Goal: Task Accomplishment & Management: Complete application form

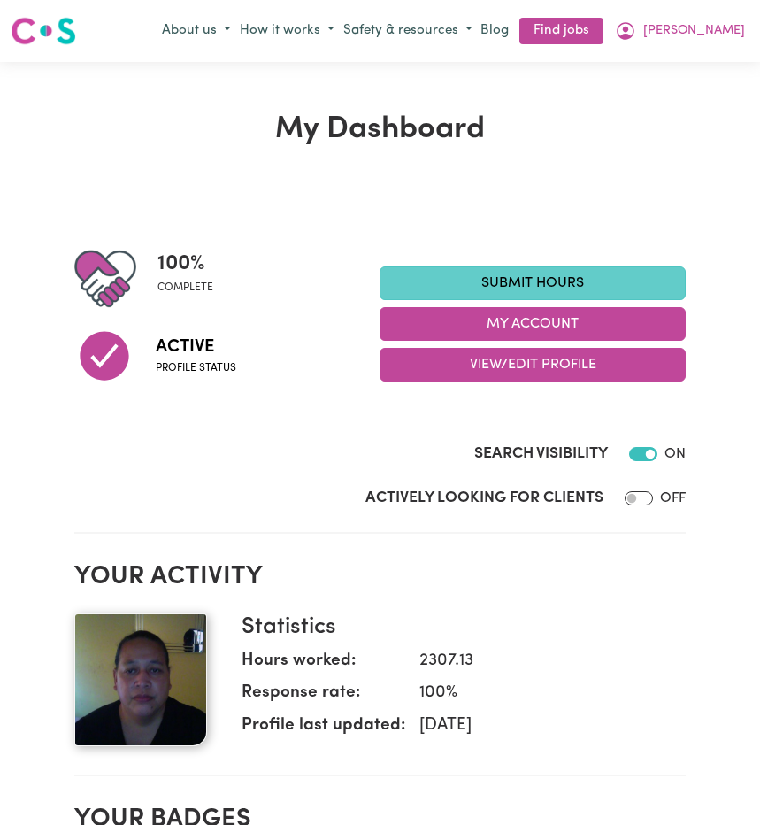
click at [418, 288] on link "Submit Hours" at bounding box center [533, 283] width 306 height 34
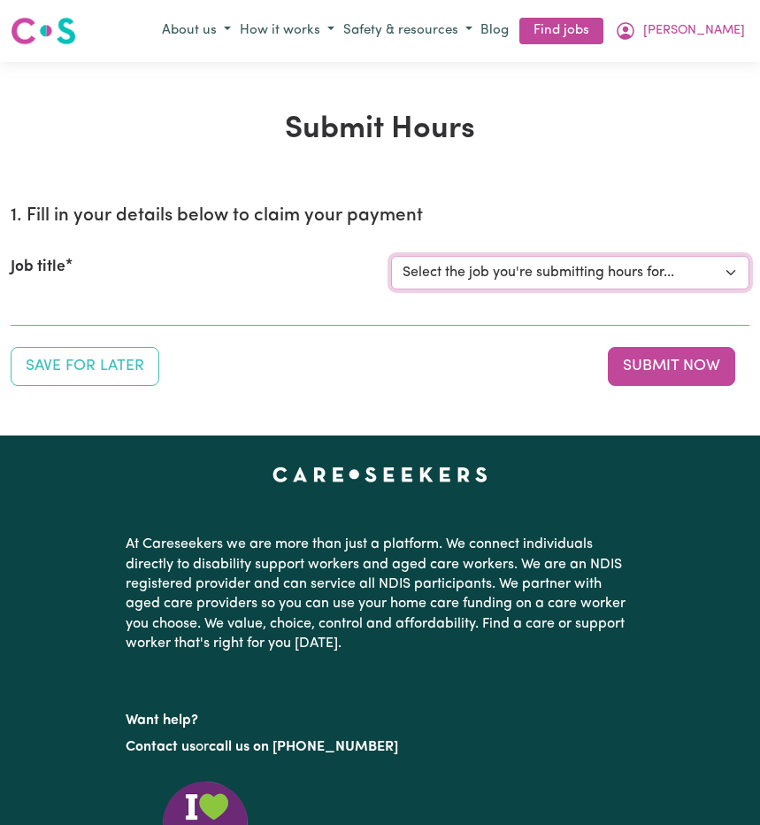
select select "14233"
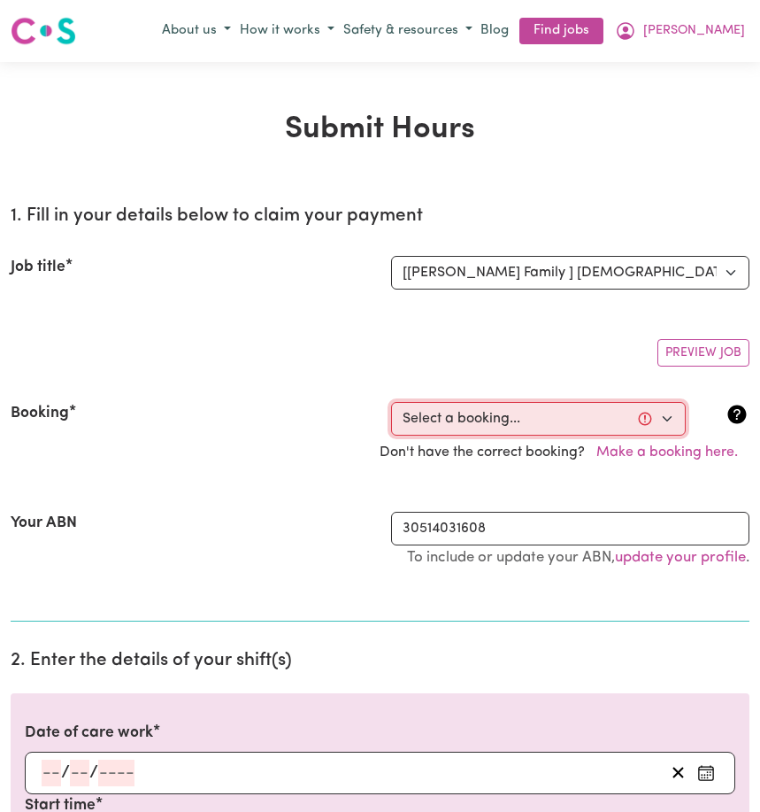
select select "333352"
type input "[DATE]"
type input "23"
type input "7"
type input "2025"
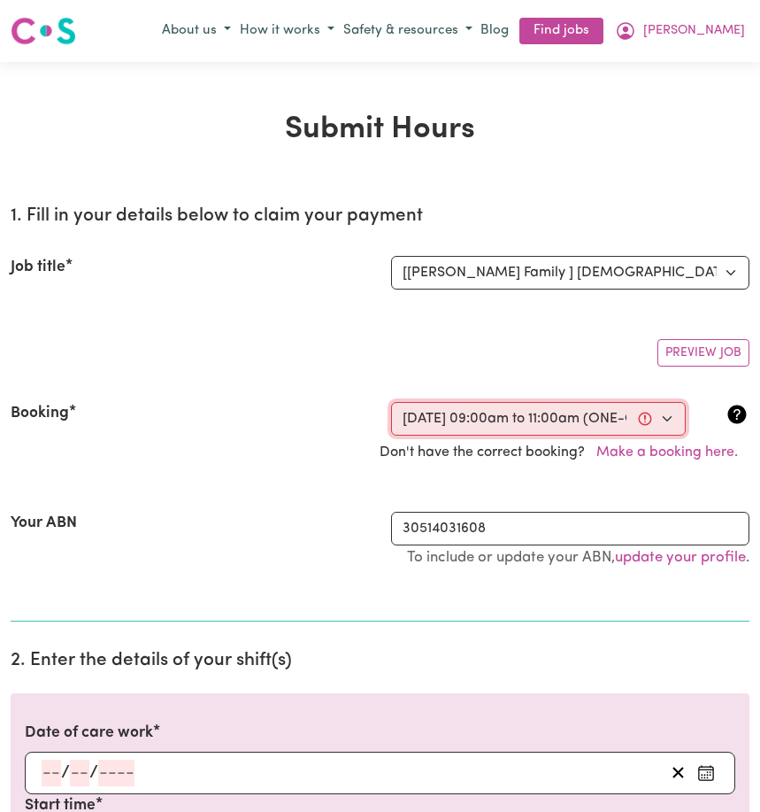
type input "09:00"
type input "9"
type input "0"
select select "am"
type input "11:00"
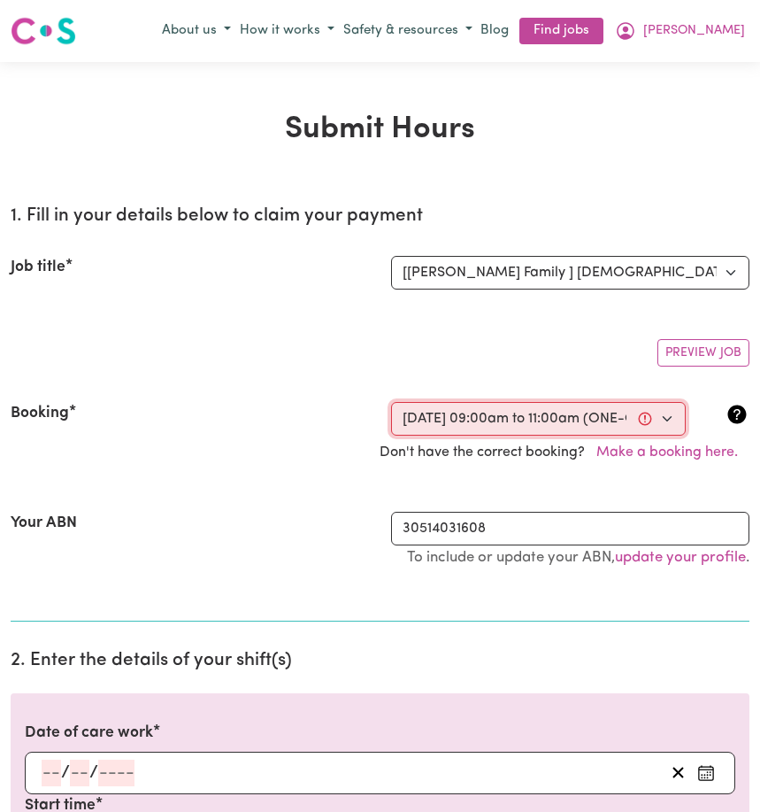
type input "11"
type input "0"
select select "am"
select select "45-Weekday"
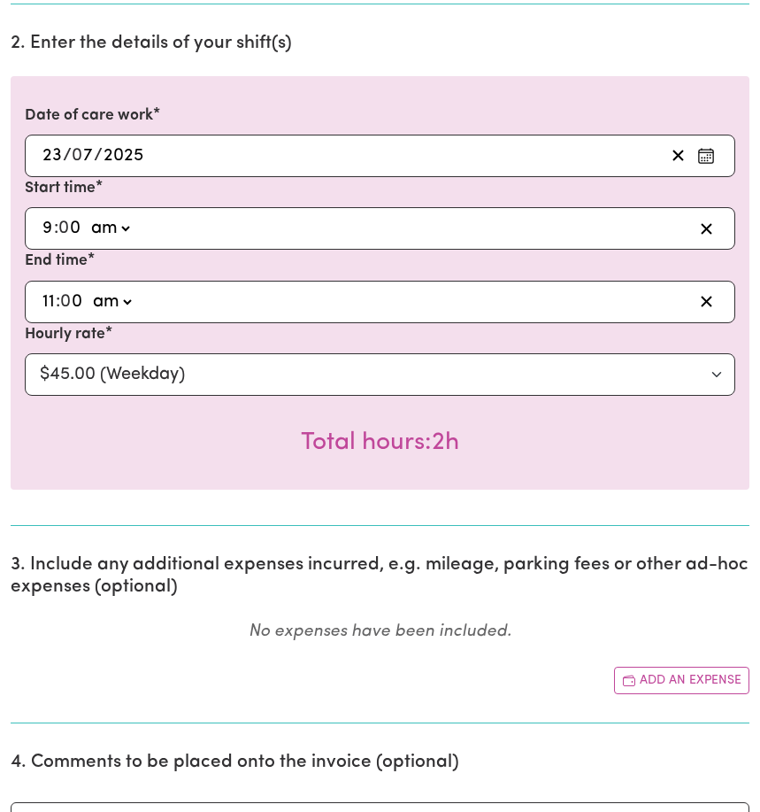
scroll to position [844, 0]
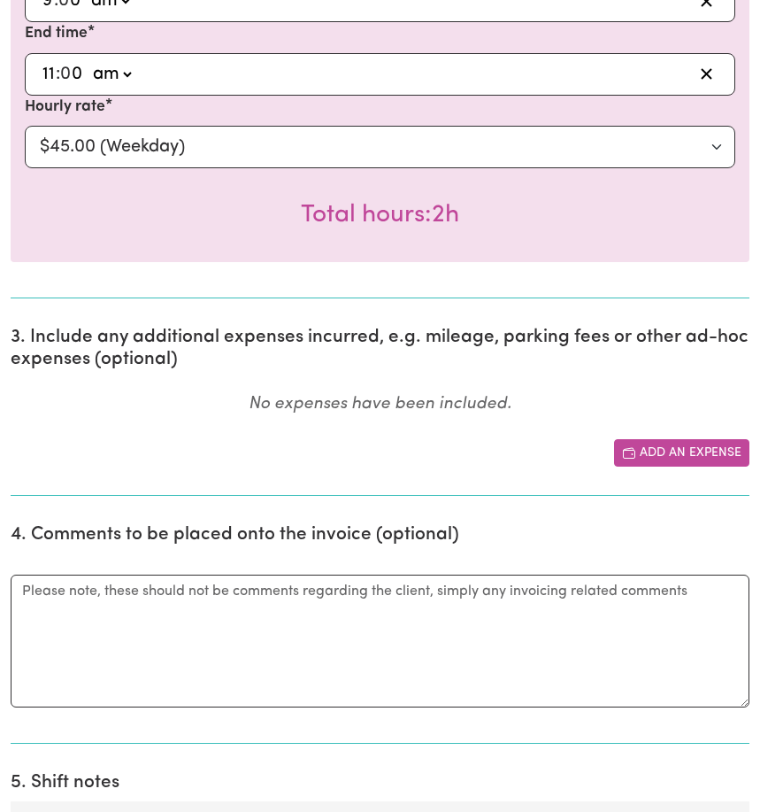
click at [680, 454] on button "Add an expense" at bounding box center [681, 452] width 135 height 27
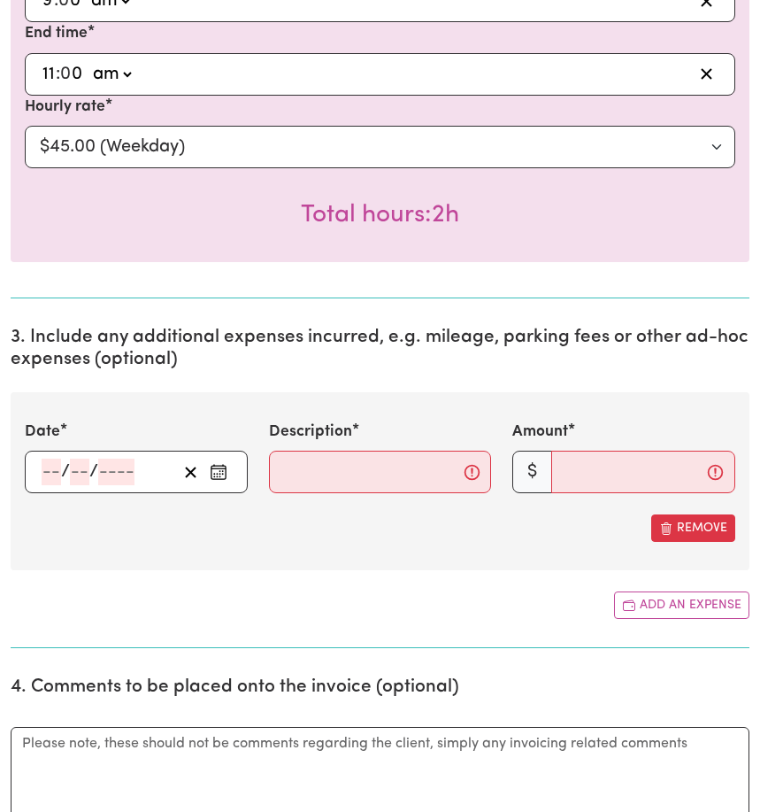
click at [221, 480] on icon "Enter the date of expense" at bounding box center [219, 472] width 18 height 18
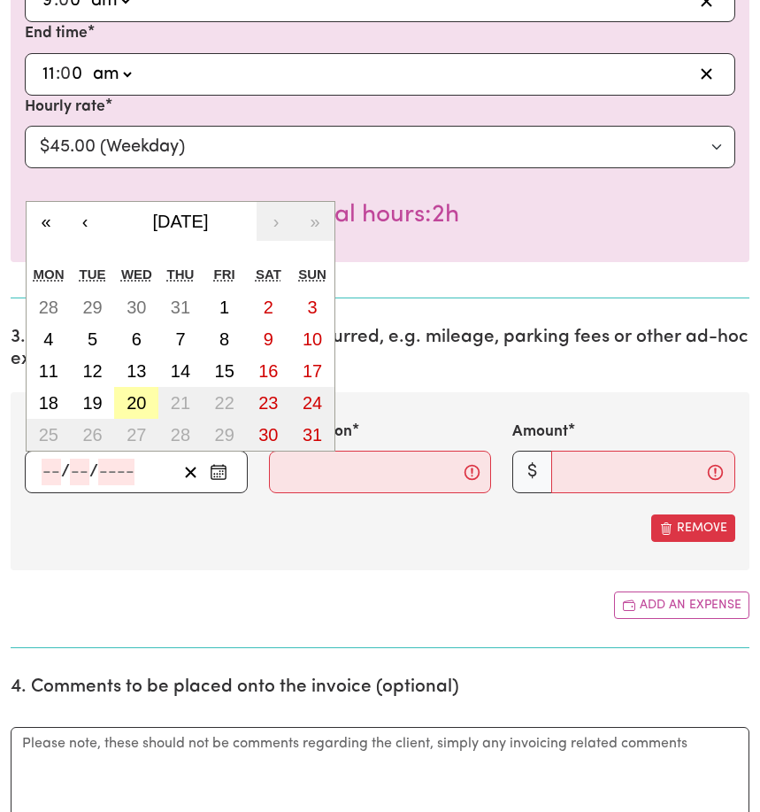
click at [141, 406] on abbr "20" at bounding box center [136, 402] width 19 height 19
type input "[DATE]"
type input "20"
type input "8"
type input "2025"
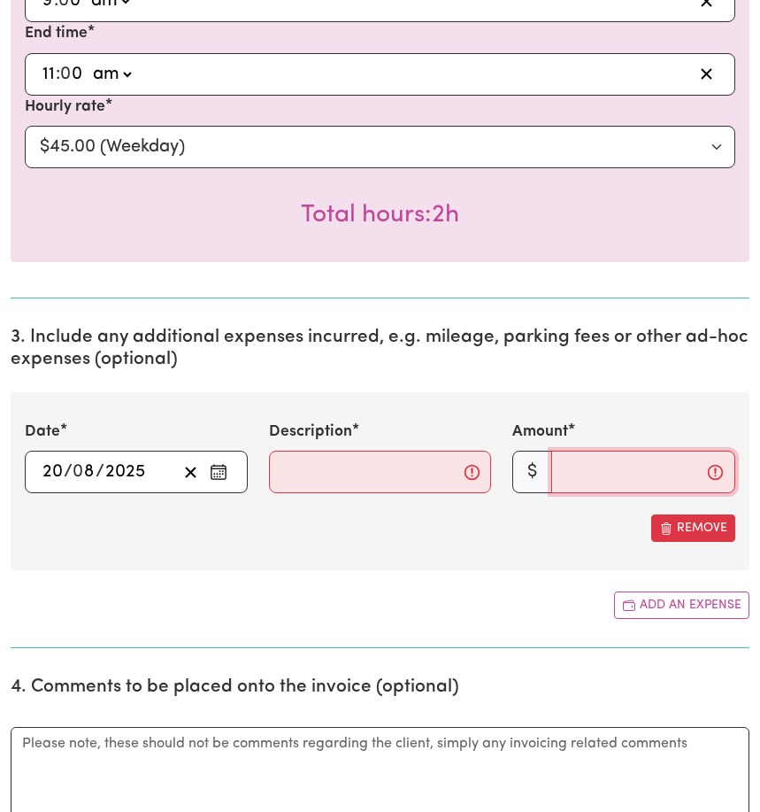
click at [566, 481] on input "Amount" at bounding box center [643, 472] width 184 height 42
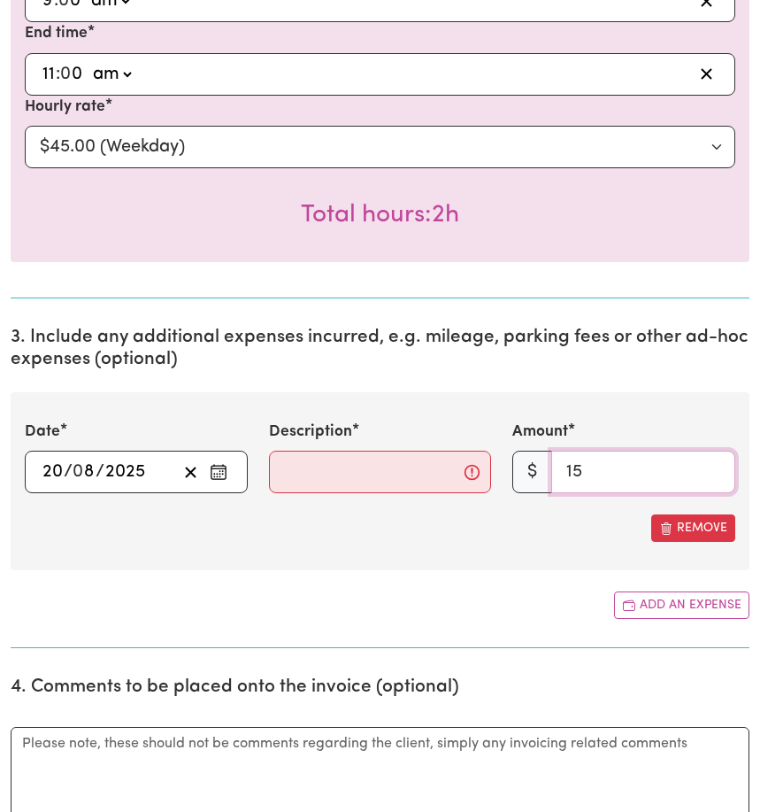
type input "15"
click at [291, 477] on input "Description" at bounding box center [380, 472] width 223 height 42
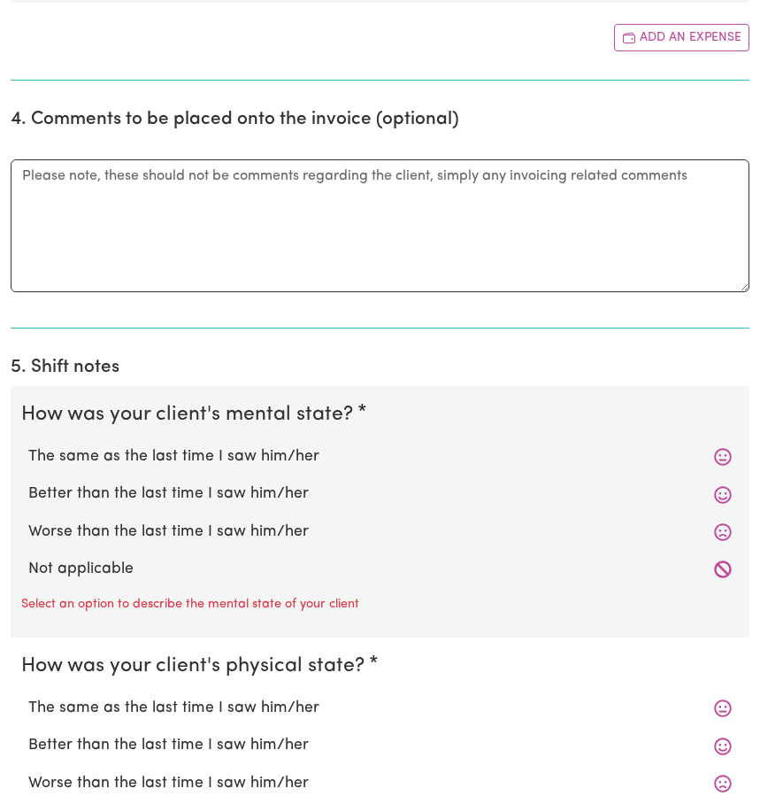
scroll to position [1517, 0]
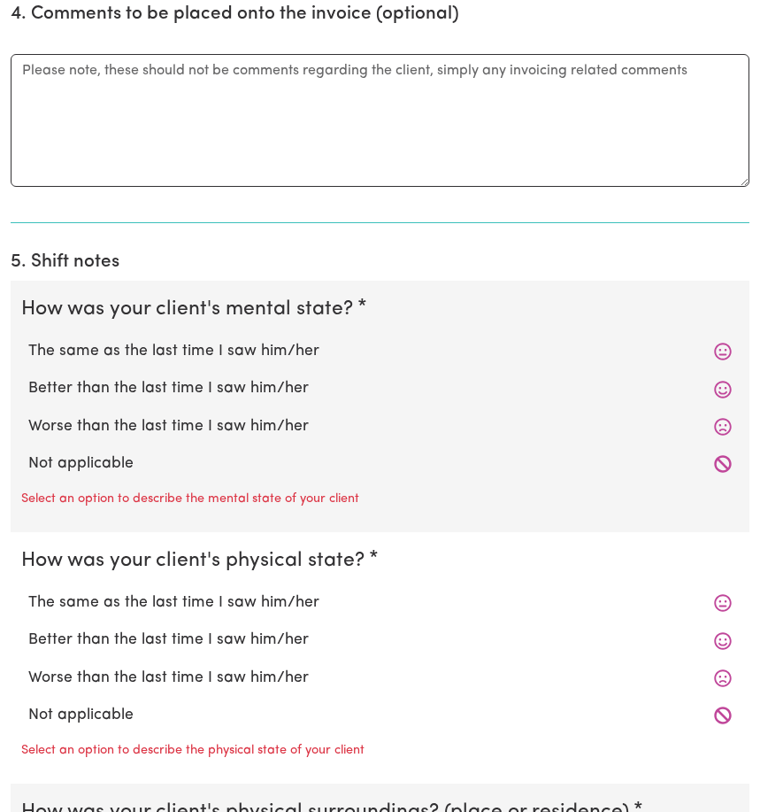
type input "Took him for cigarette and drive"
click at [136, 475] on label "Not applicable" at bounding box center [380, 463] width 704 height 23
click at [28, 452] on input "Not applicable" at bounding box center [27, 451] width 1 height 1
radio input "true"
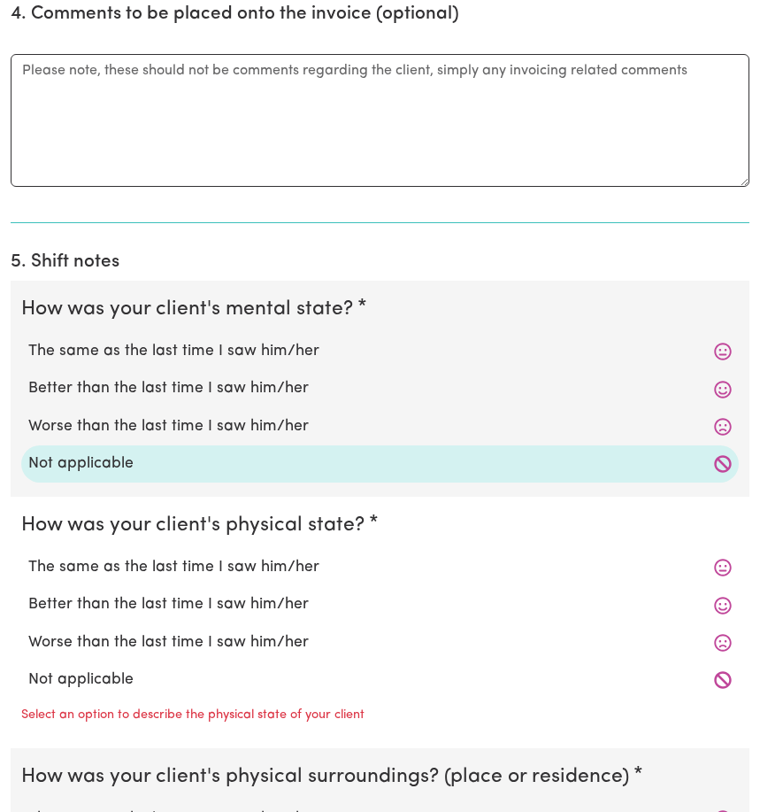
scroll to position [1545, 0]
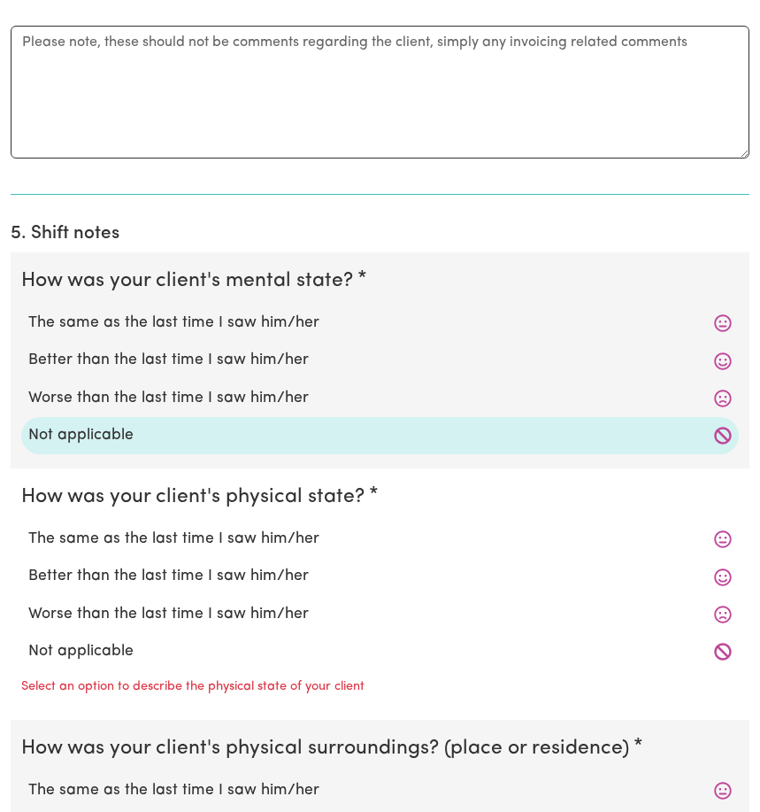
click at [135, 655] on label "Not applicable" at bounding box center [380, 651] width 704 height 23
click at [28, 640] on input "Not applicable" at bounding box center [27, 639] width 1 height 1
radio input "true"
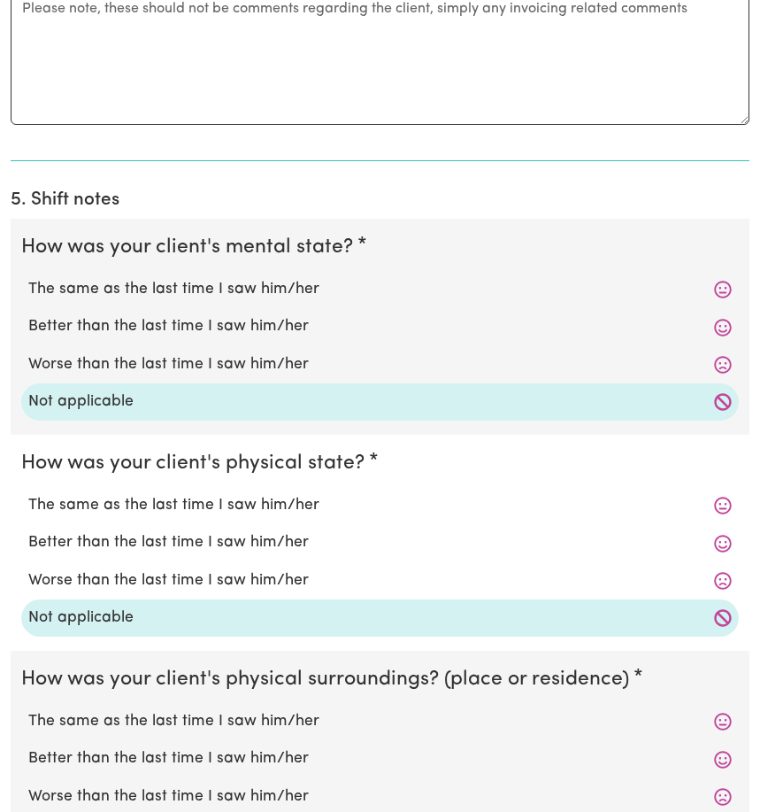
scroll to position [1940, 0]
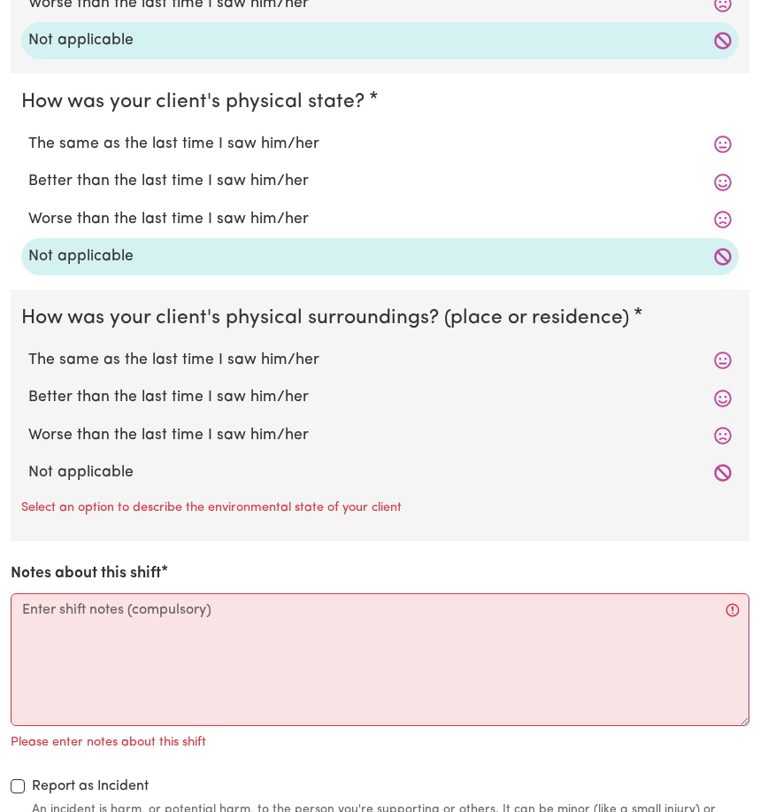
click at [117, 478] on label "Not applicable" at bounding box center [380, 472] width 704 height 23
click at [28, 461] on input "Not applicable" at bounding box center [27, 460] width 1 height 1
radio input "true"
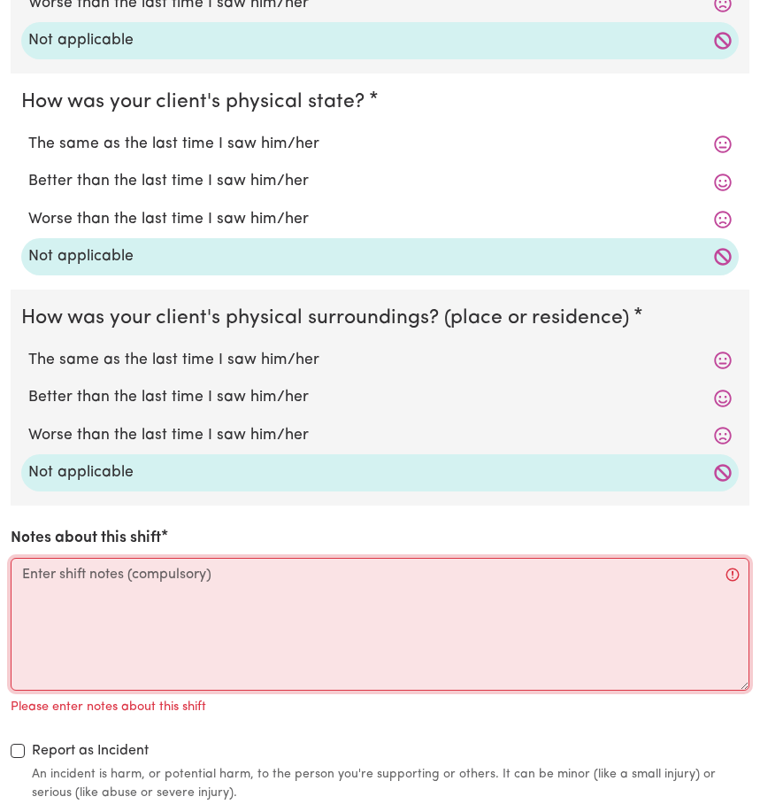
click at [55, 601] on textarea "Notes about this shift" at bounding box center [380, 624] width 739 height 133
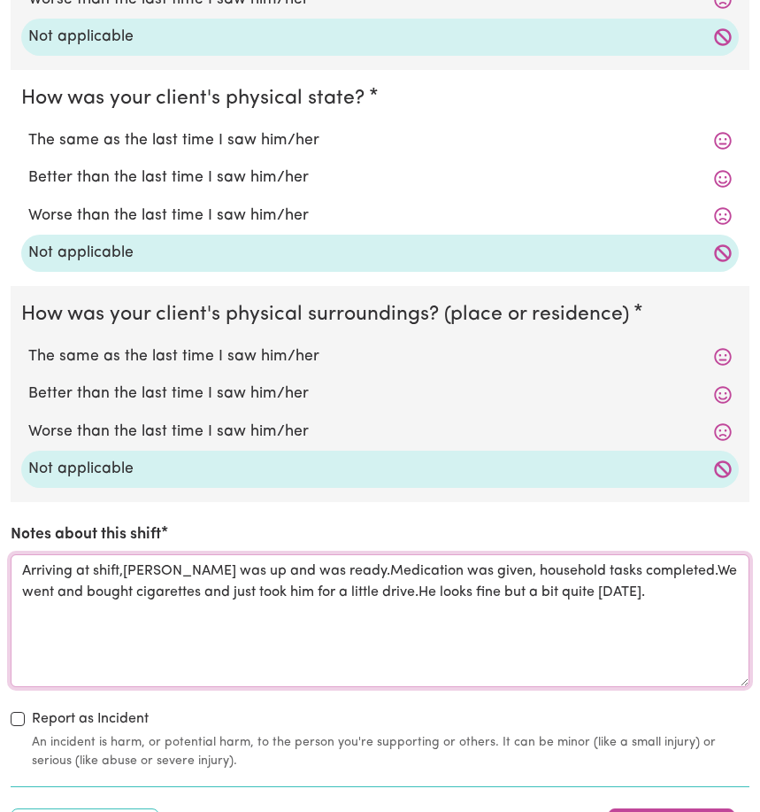
scroll to position [2022, 0]
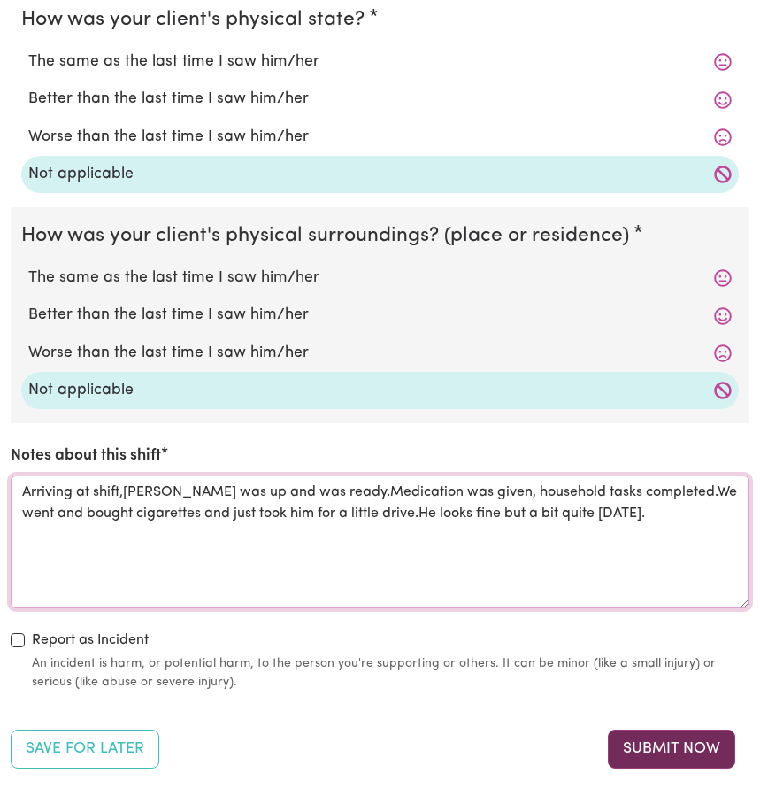
type textarea "Arriving at shift,[PERSON_NAME] was up and was ready.Medication was given, hous…"
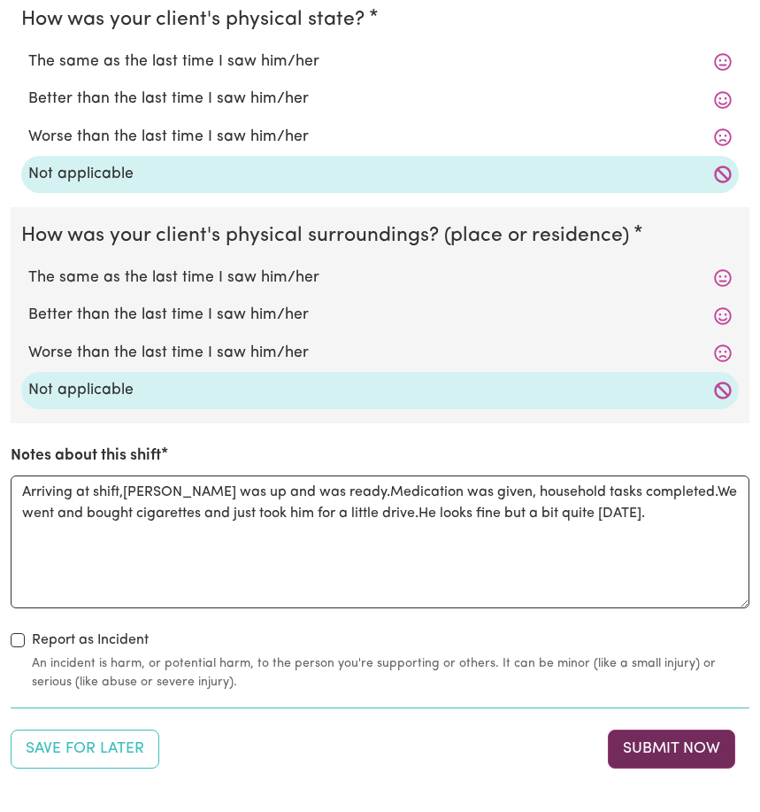
click at [660, 762] on button "Submit Now" at bounding box center [671, 748] width 127 height 39
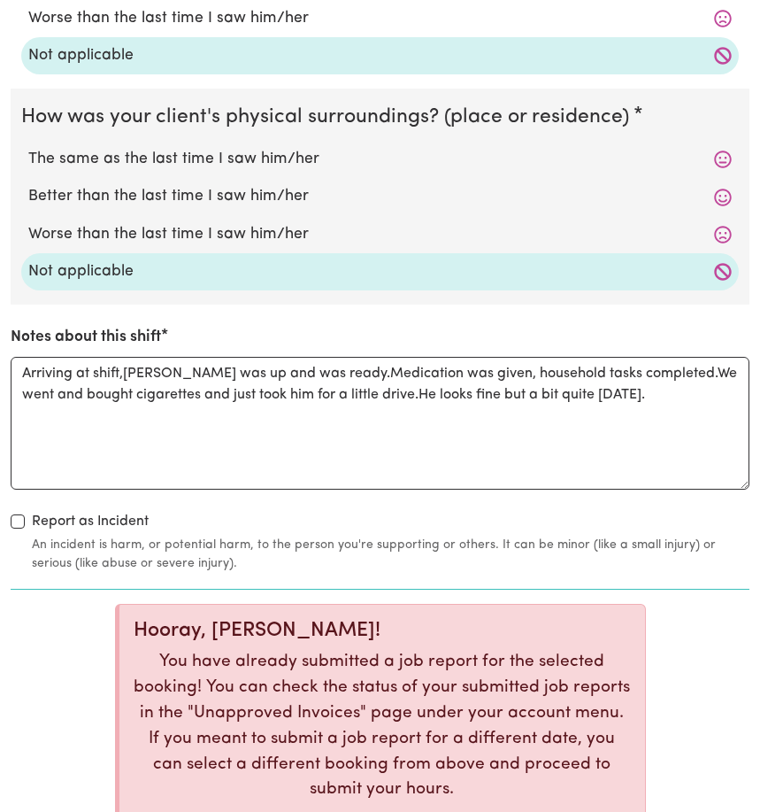
scroll to position [2145, 0]
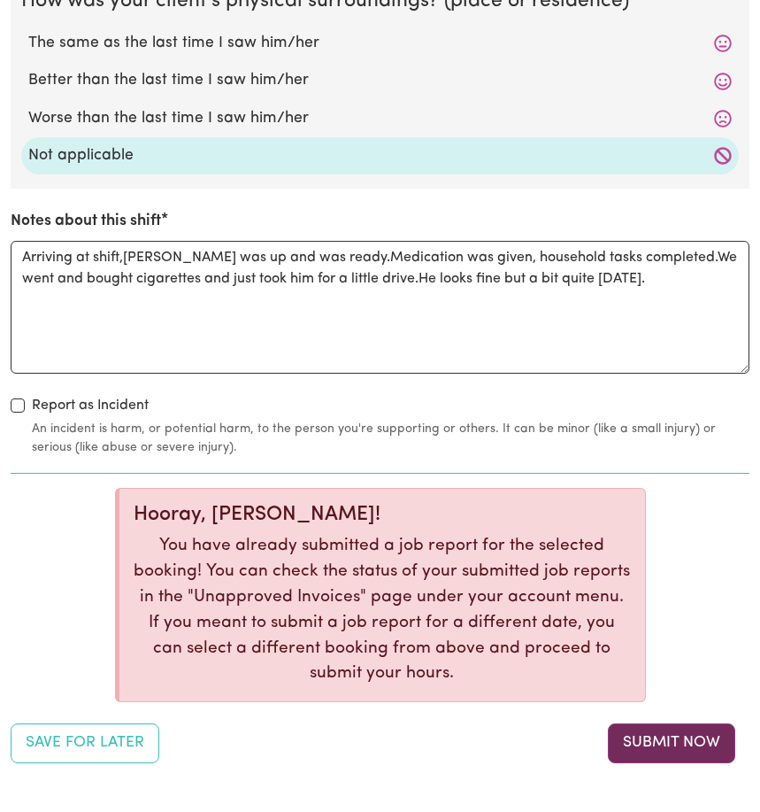
click at [682, 750] on button "Submit Now" at bounding box center [671, 742] width 127 height 39
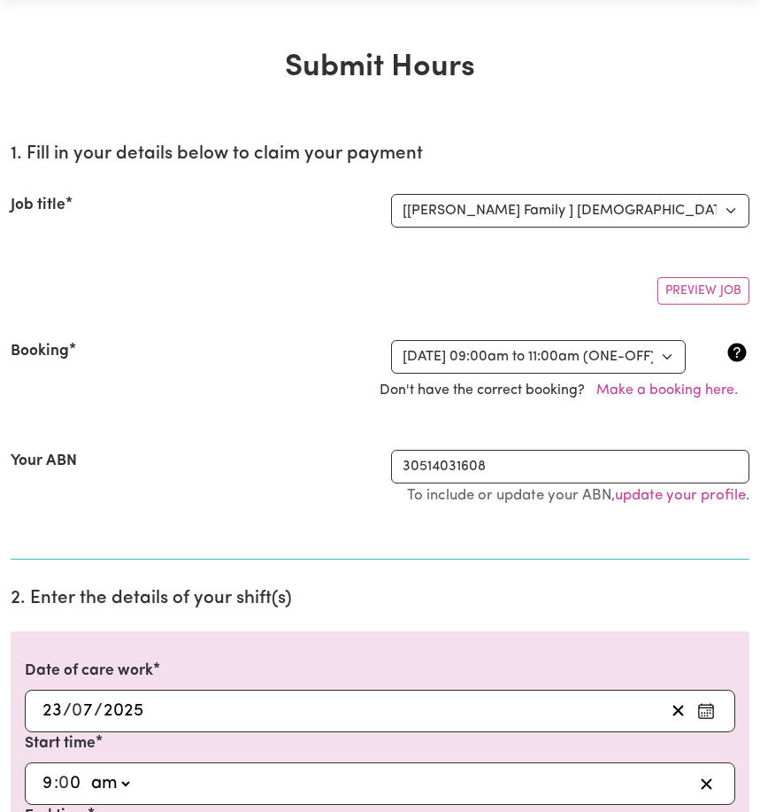
scroll to position [0, 0]
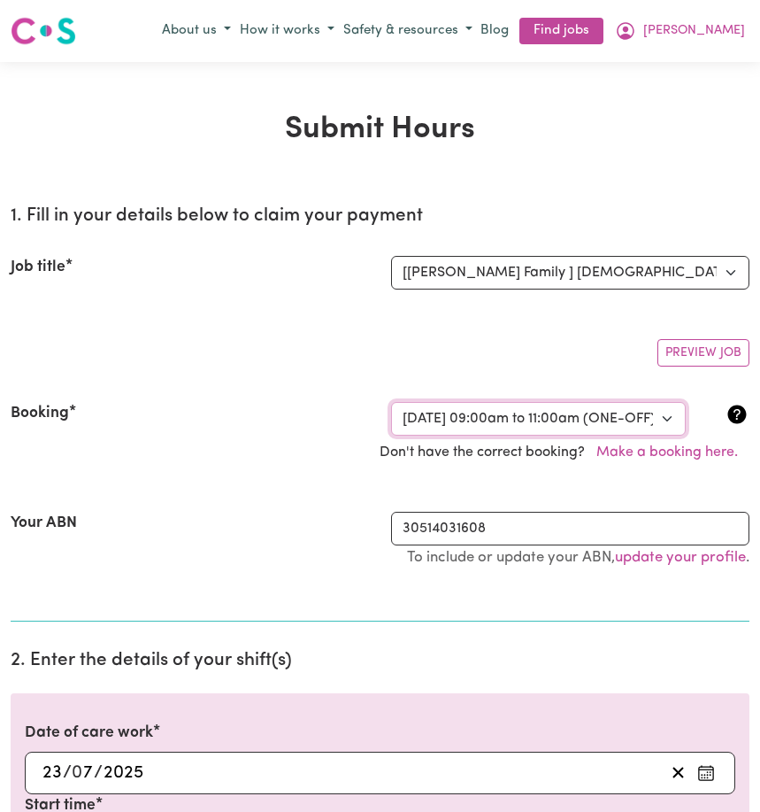
select select "356169"
select select "45-Weekday"
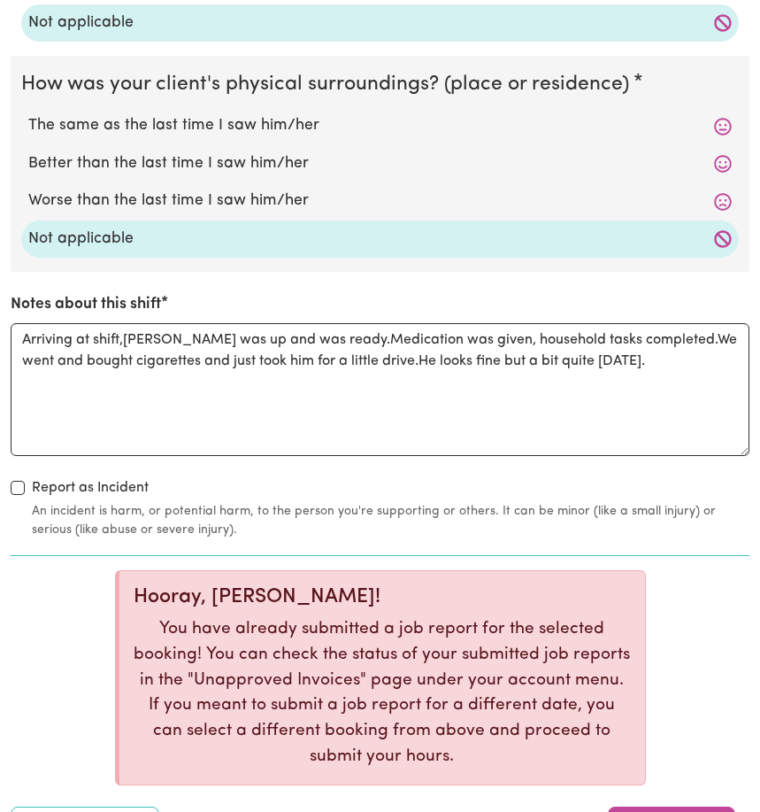
scroll to position [2730, 0]
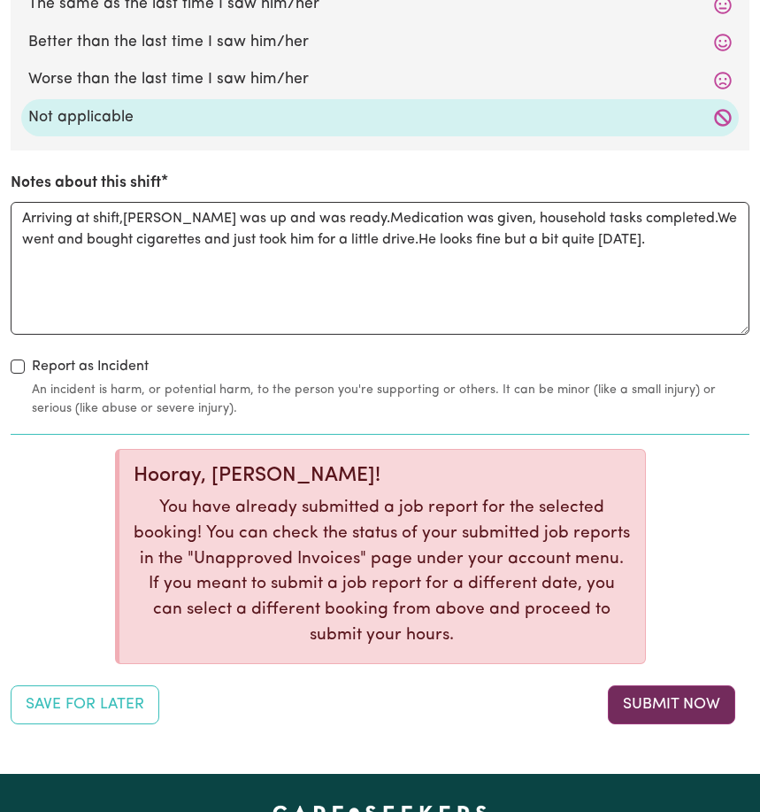
click at [671, 716] on button "Submit Now" at bounding box center [671, 704] width 127 height 39
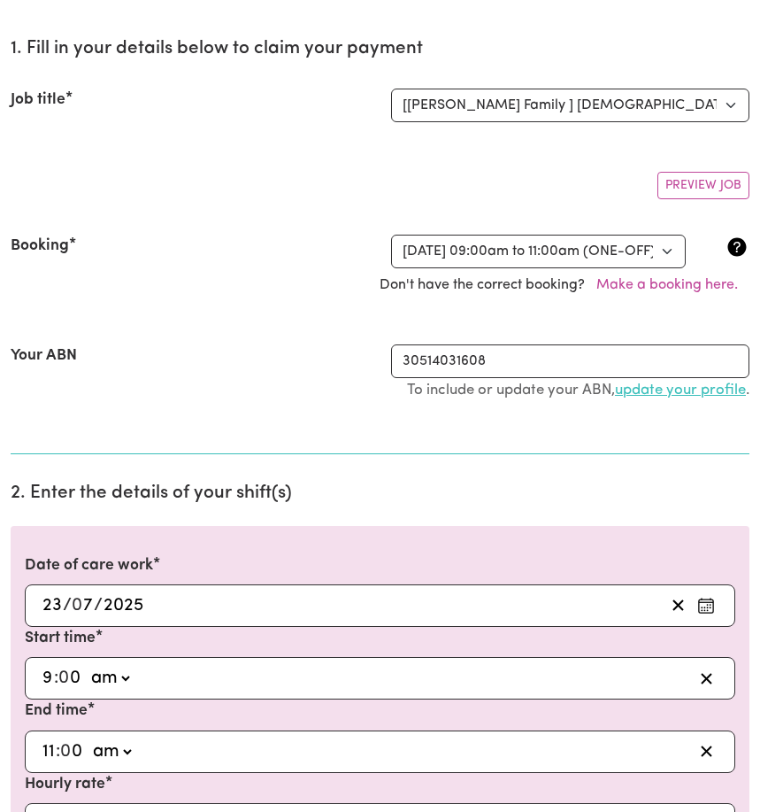
scroll to position [195, 0]
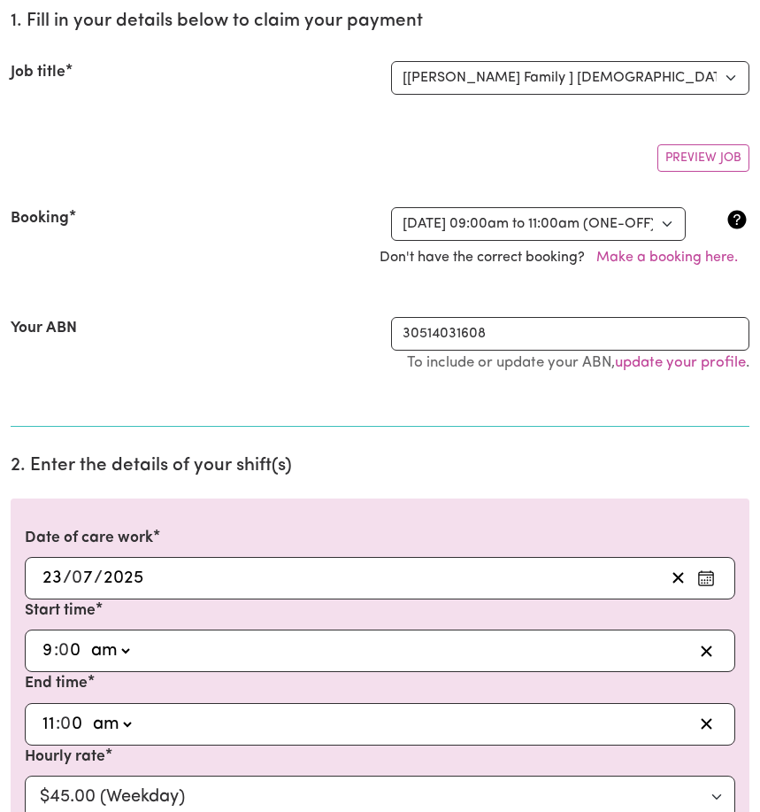
click at [705, 579] on icon "Enter the date of care work" at bounding box center [706, 578] width 18 height 18
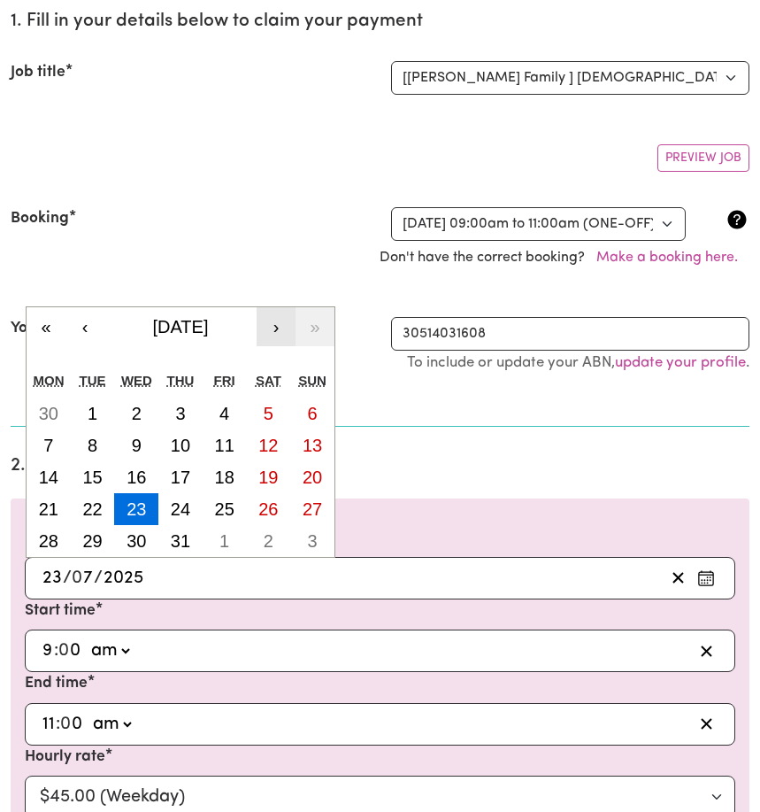
click at [272, 322] on button "›" at bounding box center [276, 326] width 39 height 39
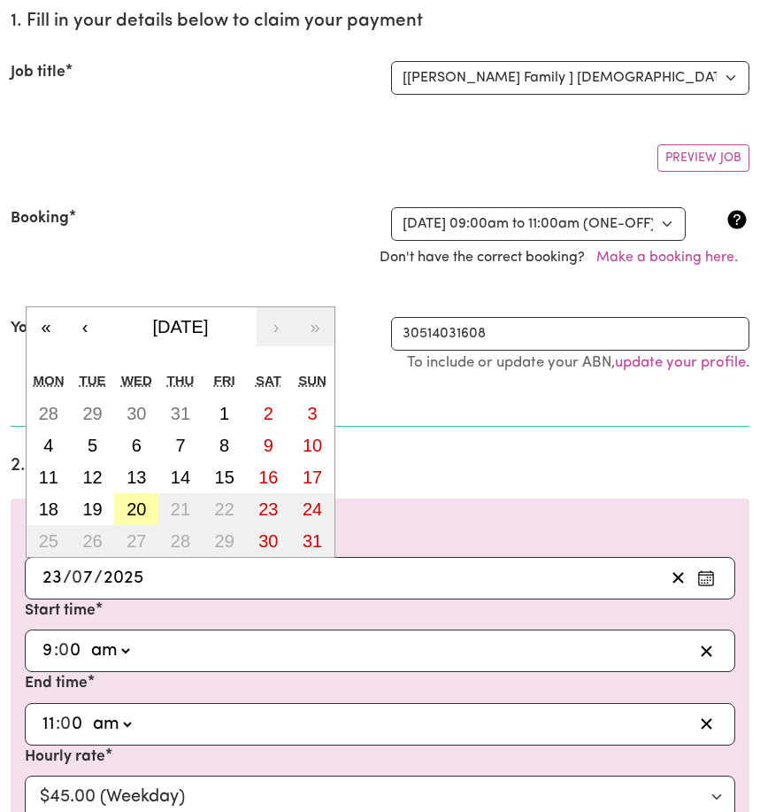
click at [138, 502] on abbr "20" at bounding box center [136, 508] width 19 height 19
type input "[DATE]"
type input "20"
type input "8"
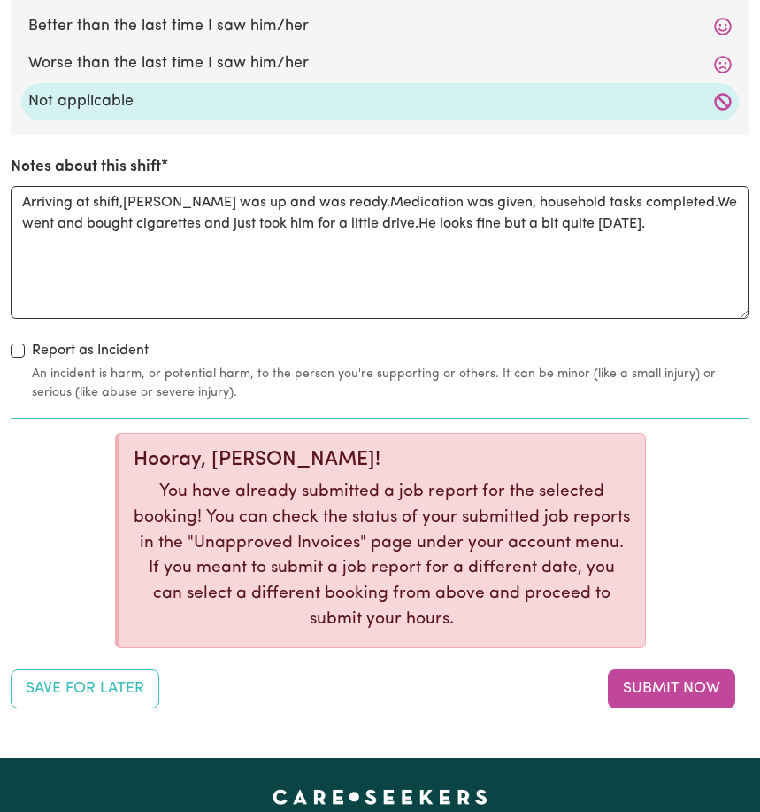
scroll to position [2844, 0]
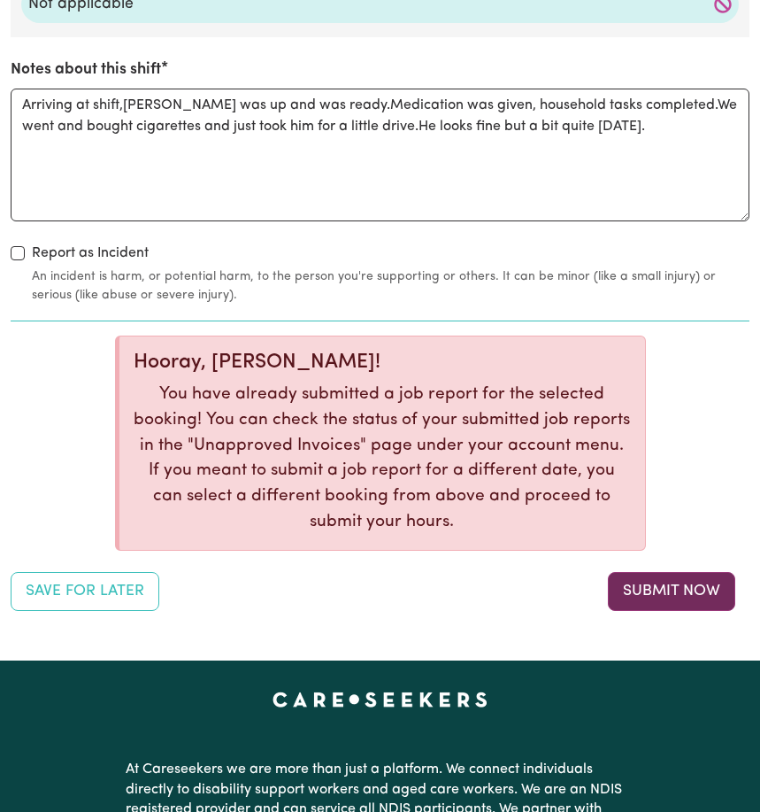
click at [646, 590] on button "Submit Now" at bounding box center [671, 591] width 127 height 39
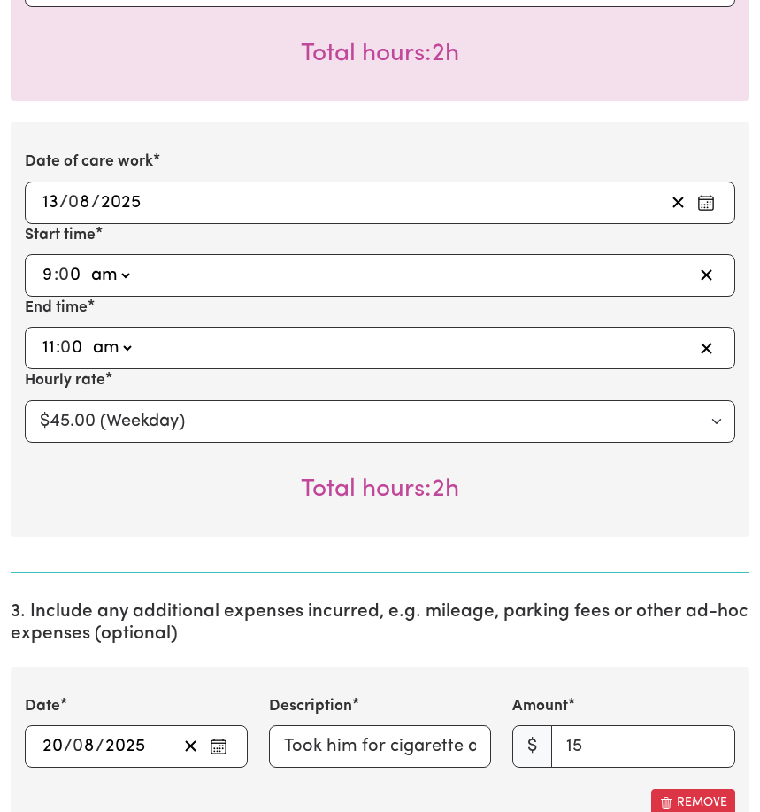
scroll to position [641, 0]
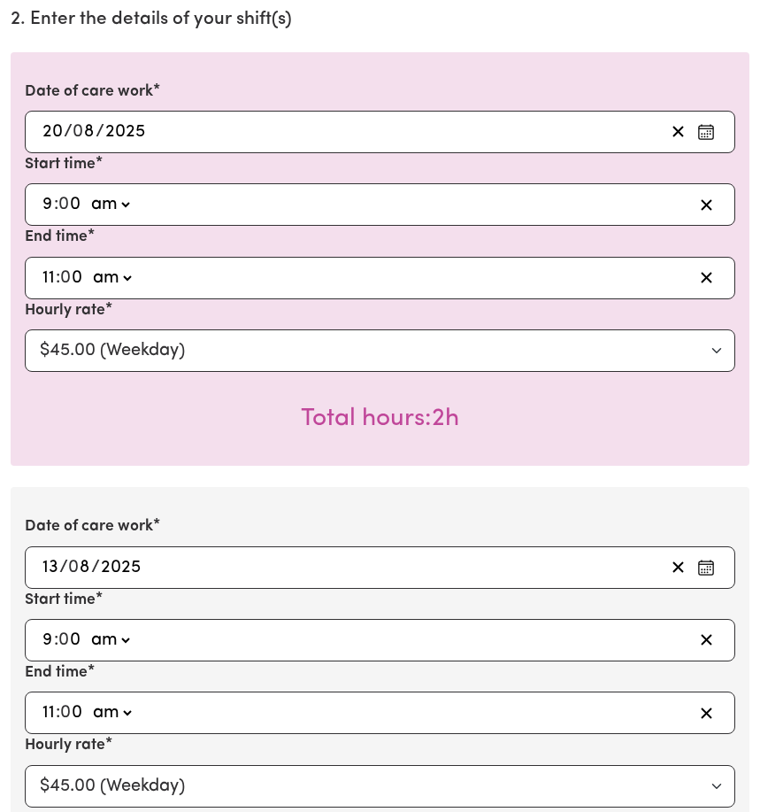
click at [704, 571] on icon "Enter the date of care work" at bounding box center [706, 567] width 18 height 18
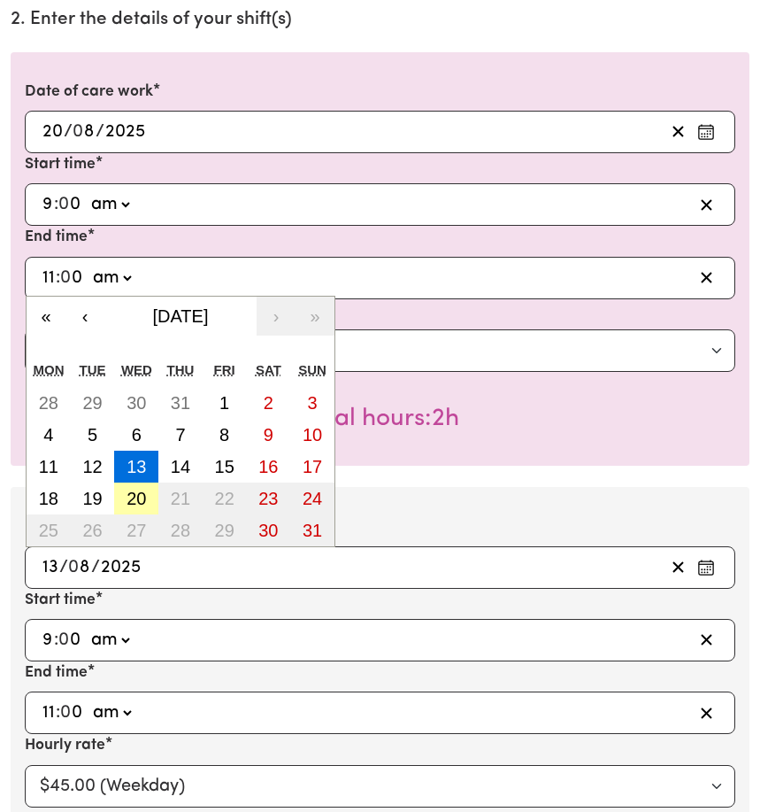
click at [127, 497] on abbr "20" at bounding box center [136, 498] width 19 height 19
type input "[DATE]"
type input "20"
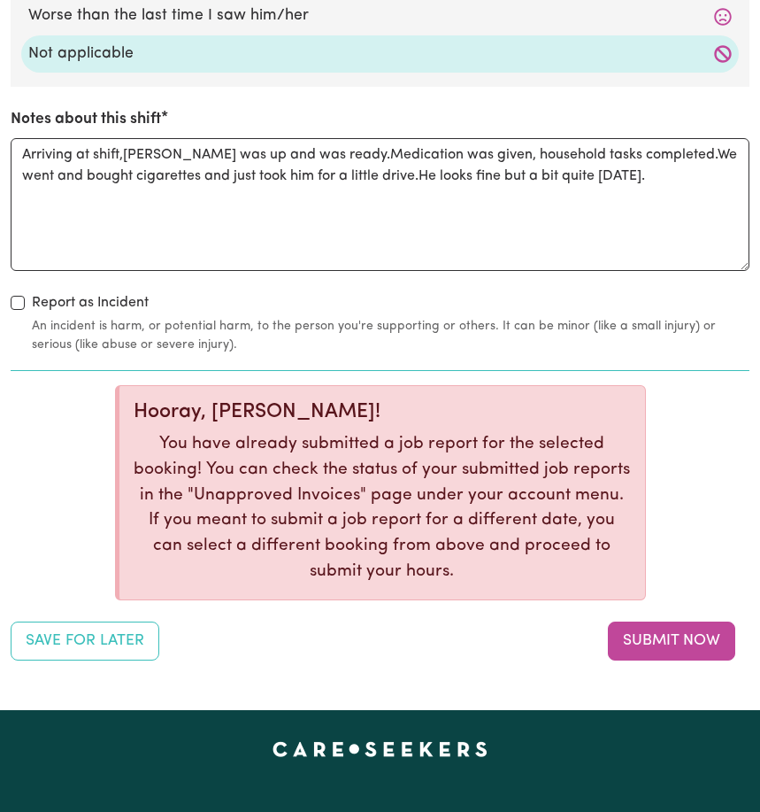
scroll to position [2952, 0]
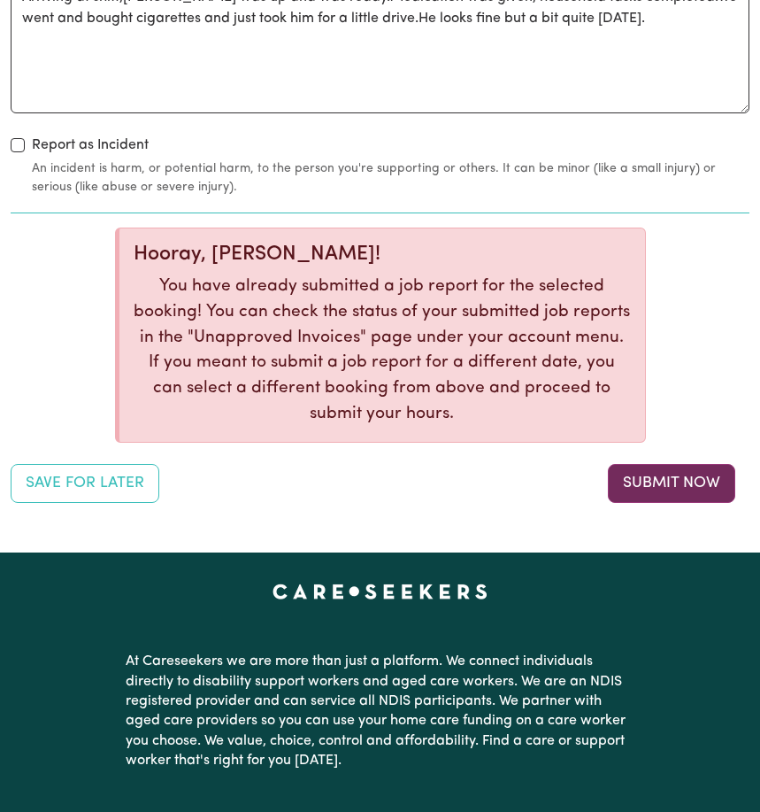
click at [686, 491] on button "Submit Now" at bounding box center [671, 483] width 127 height 39
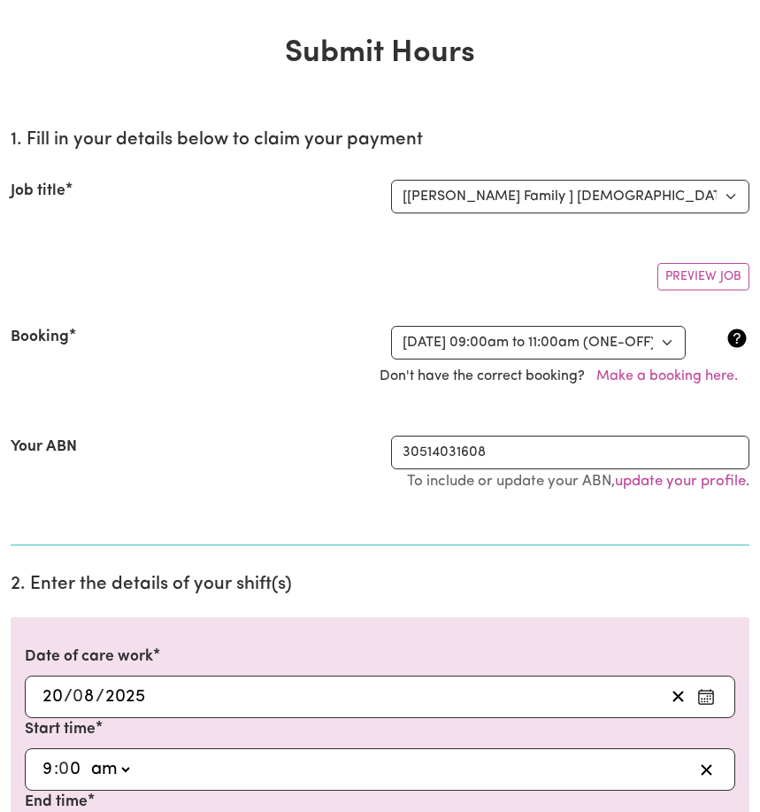
scroll to position [223, 0]
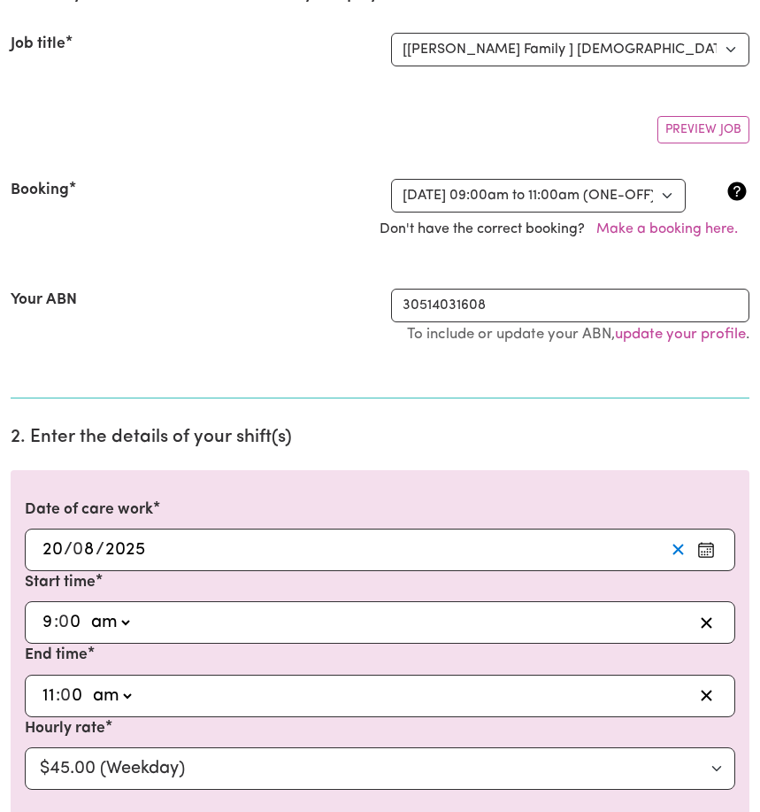
click at [679, 551] on line "Clear date" at bounding box center [679, 549] width 10 height 10
select select
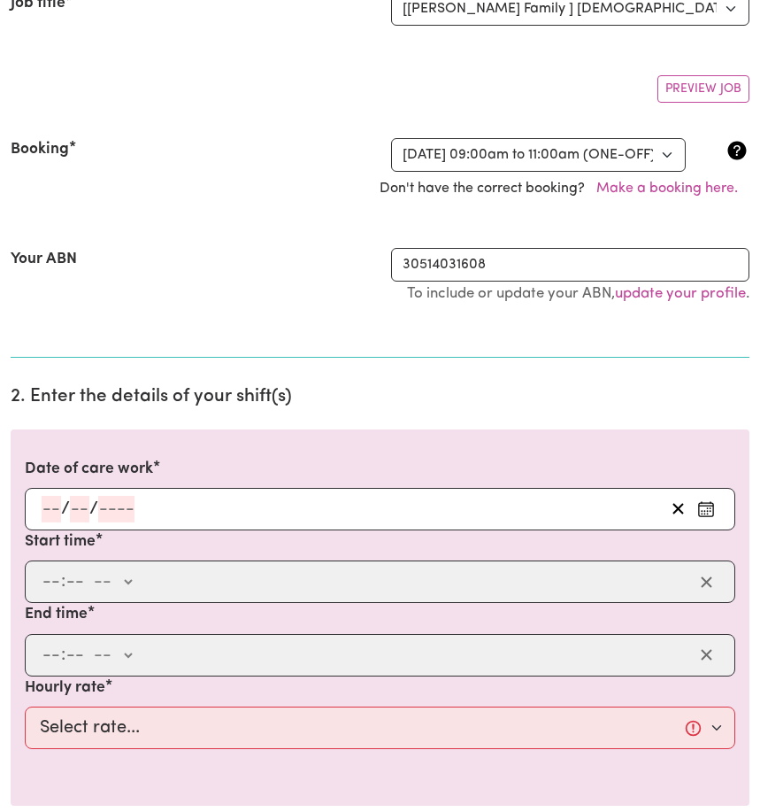
scroll to position [592, 0]
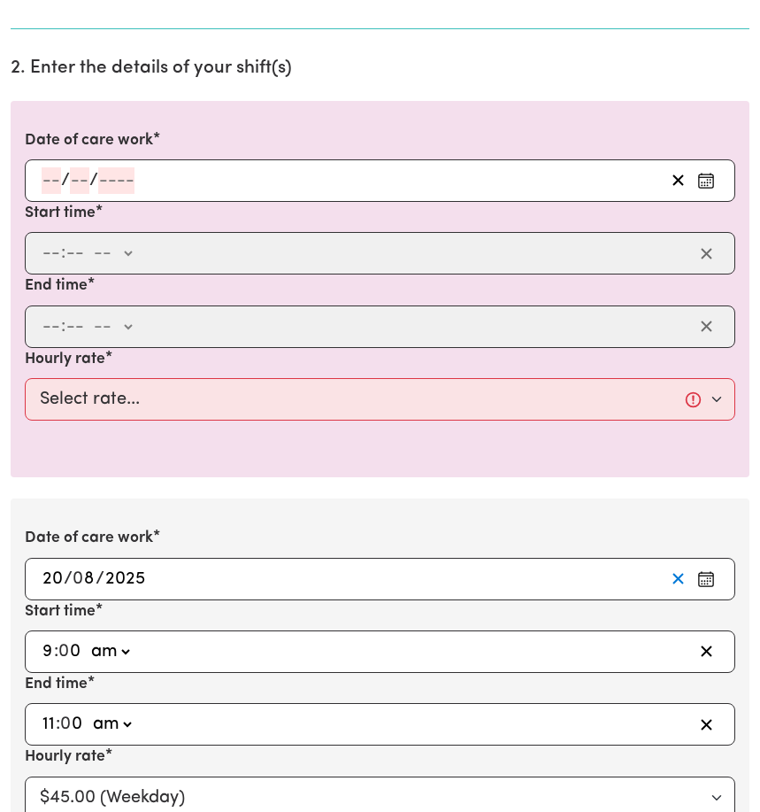
click at [674, 582] on icon "Clear date" at bounding box center [678, 578] width 17 height 17
select select
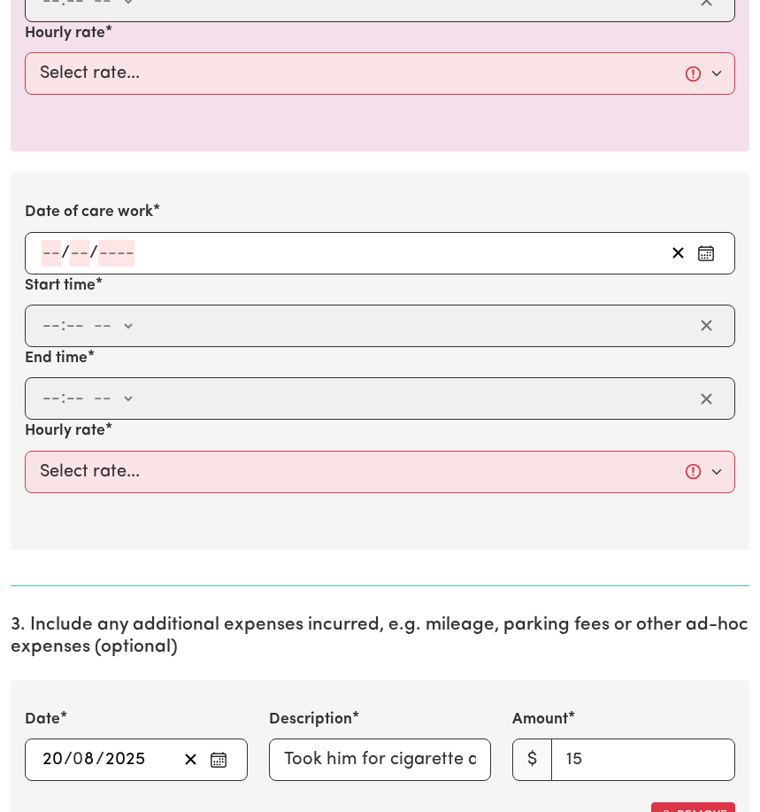
scroll to position [778, 0]
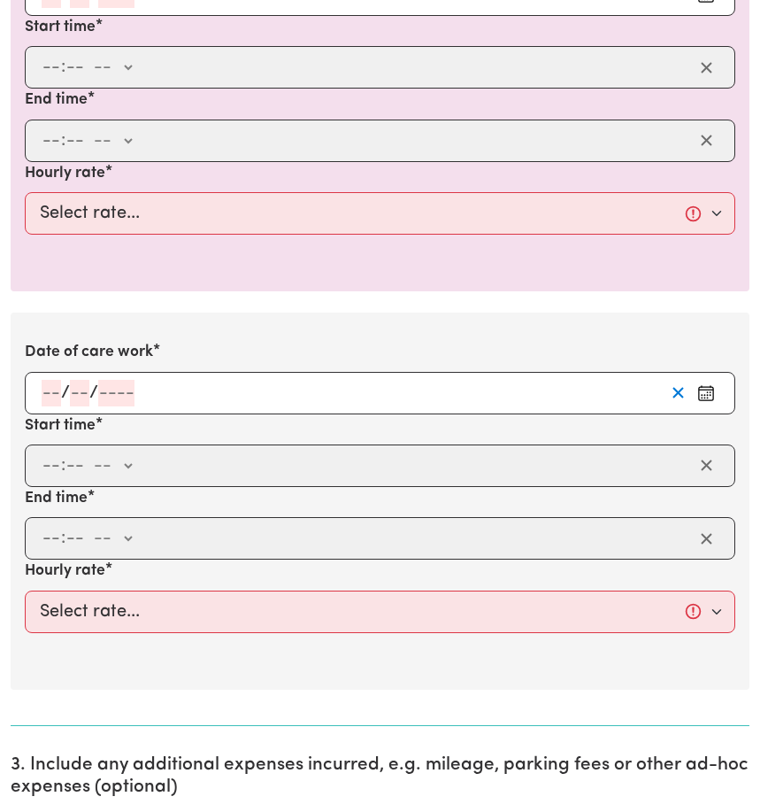
click at [683, 392] on icon "Clear date" at bounding box center [678, 392] width 17 height 17
click at [673, 392] on icon "Clear date" at bounding box center [678, 392] width 17 height 17
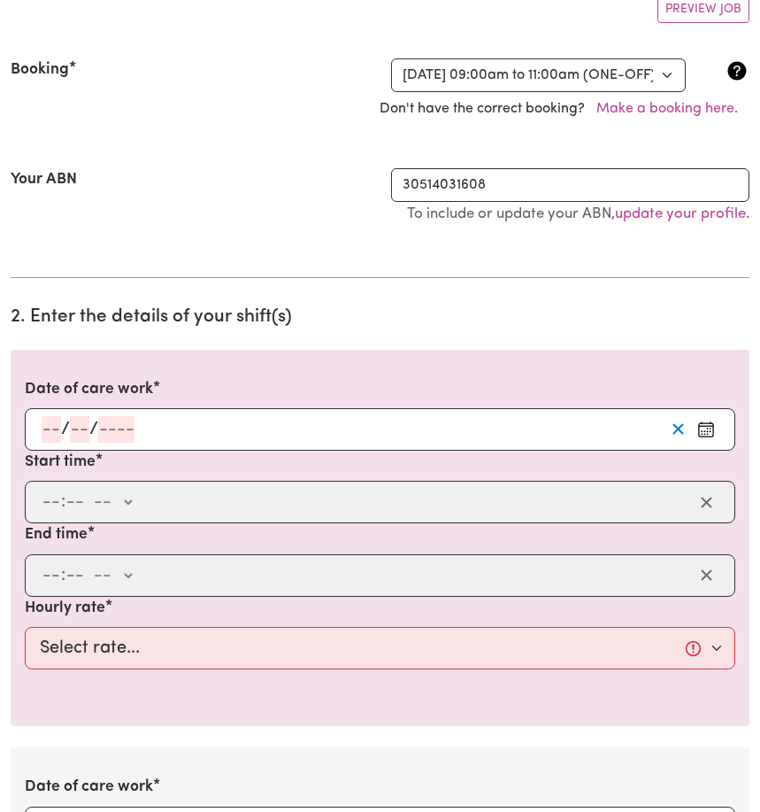
scroll to position [182, 0]
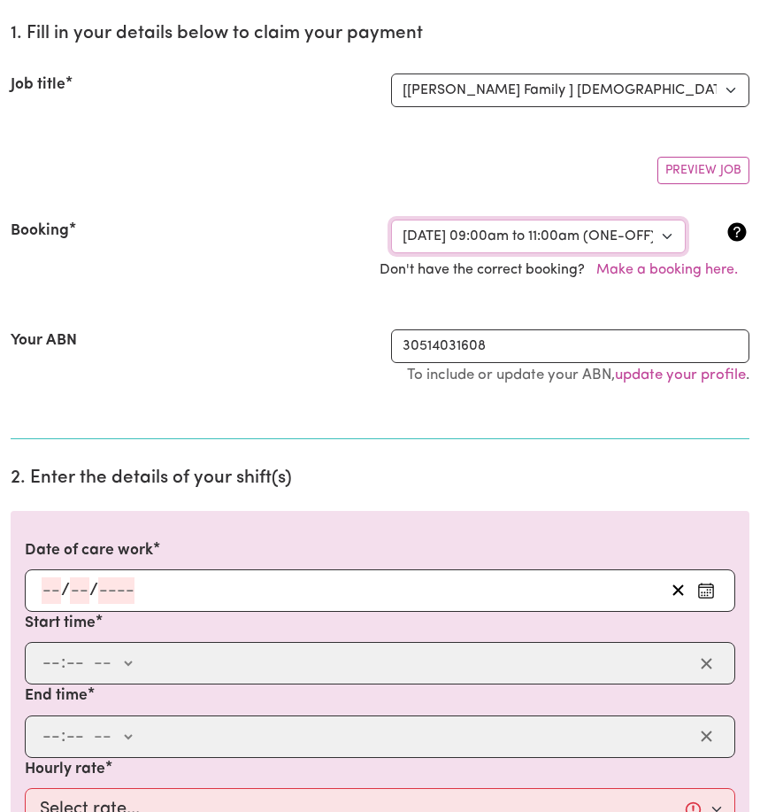
select select "356170"
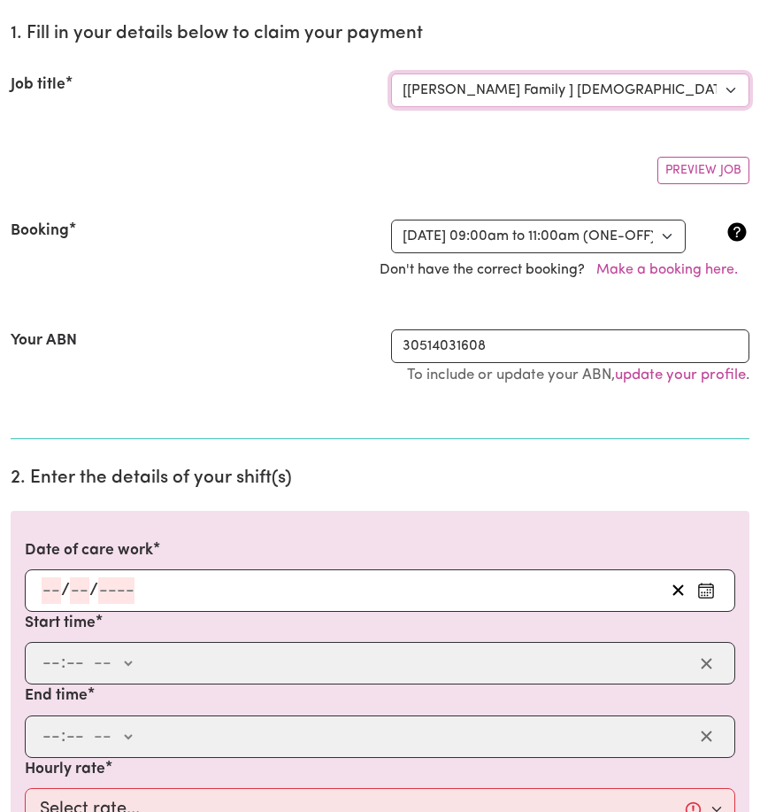
select select "14212"
select select "334407"
select select "14233"
select select "356170"
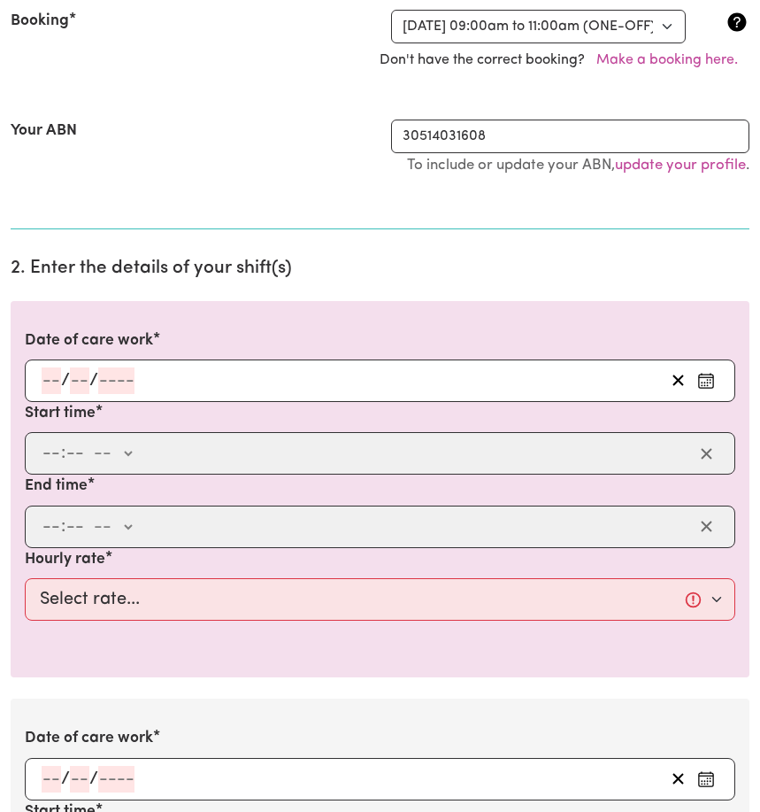
scroll to position [396, 0]
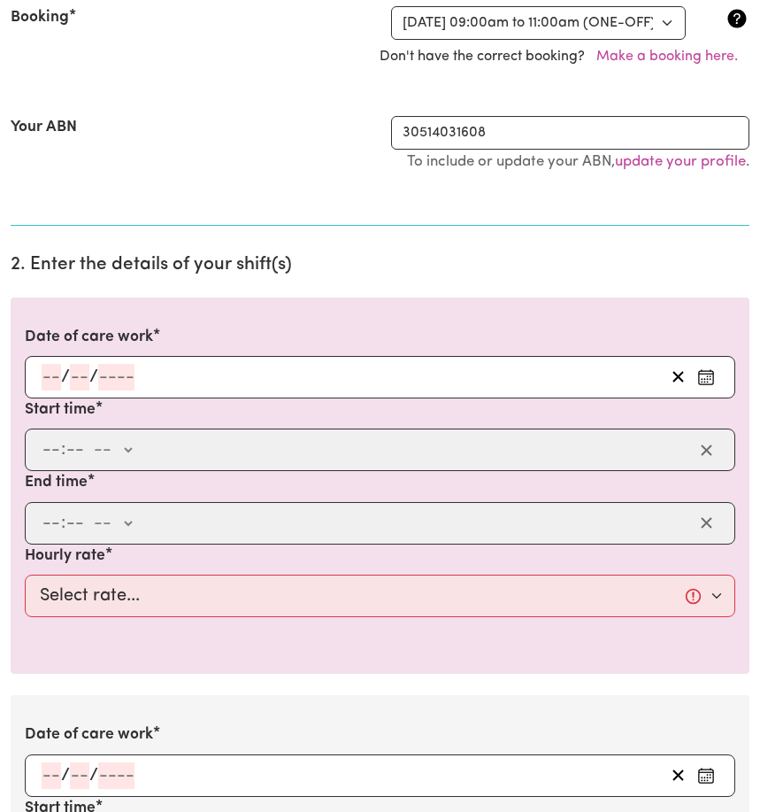
click at [705, 374] on icon "Enter the date of care work" at bounding box center [706, 374] width 14 height 0
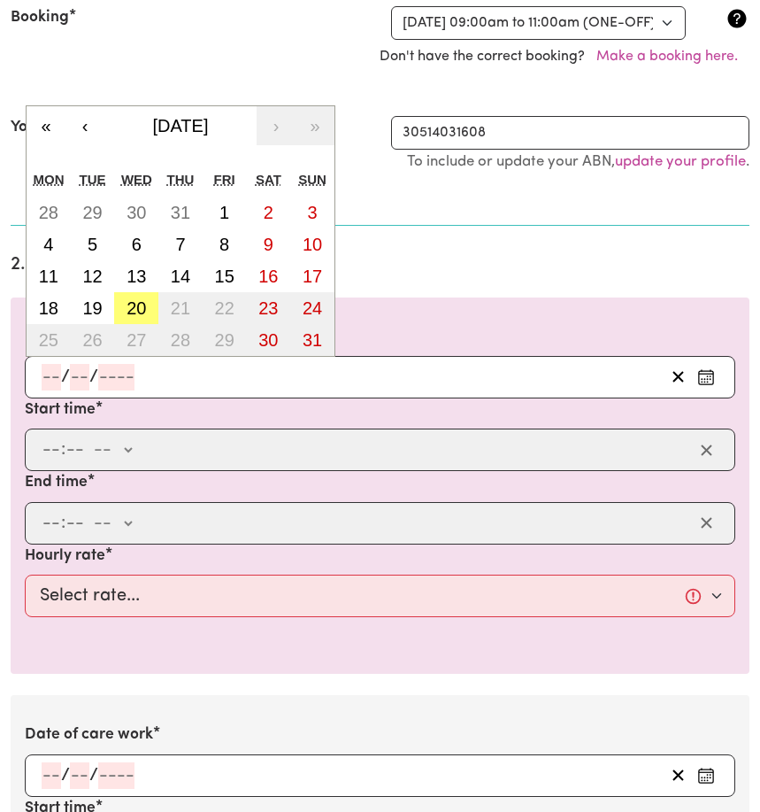
click at [140, 311] on abbr "20" at bounding box center [136, 307] width 19 height 19
type input "[DATE]"
type input "20"
type input "8"
type input "2025"
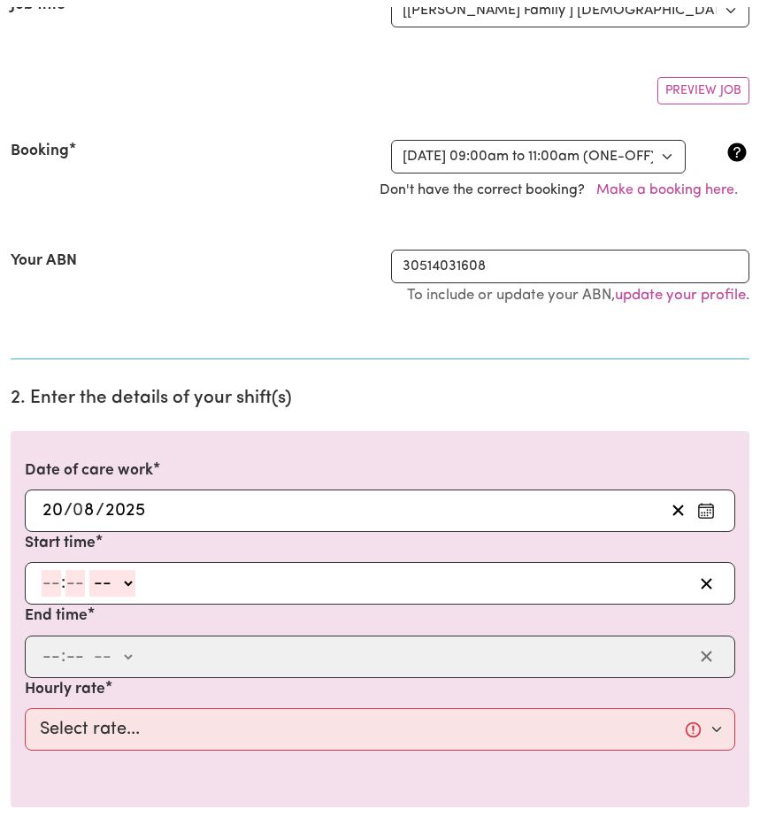
scroll to position [0, 0]
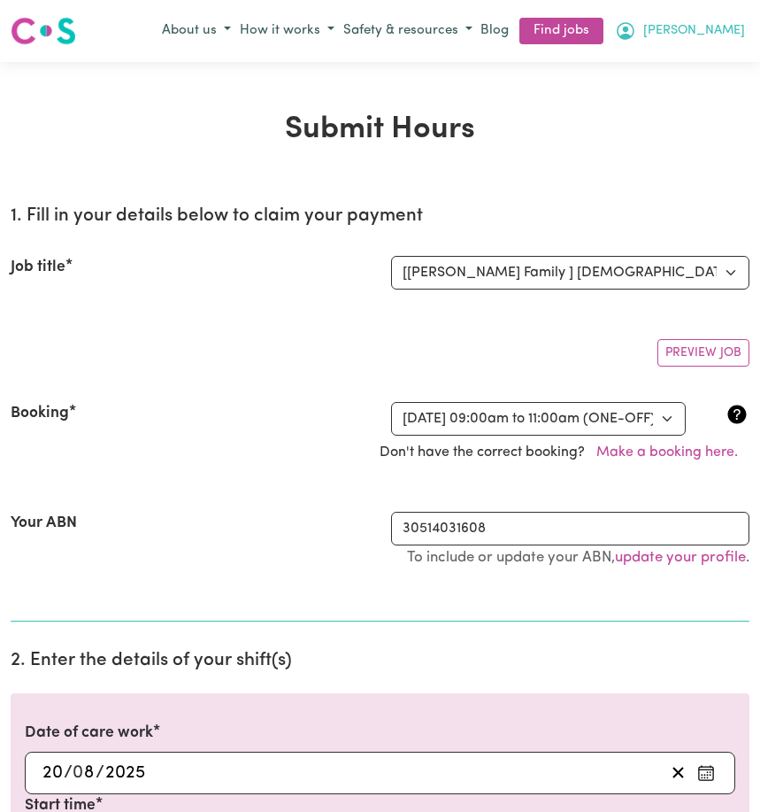
click at [715, 32] on span "[PERSON_NAME]" at bounding box center [694, 30] width 102 height 19
click at [670, 100] on link "My Dashboard" at bounding box center [679, 99] width 140 height 34
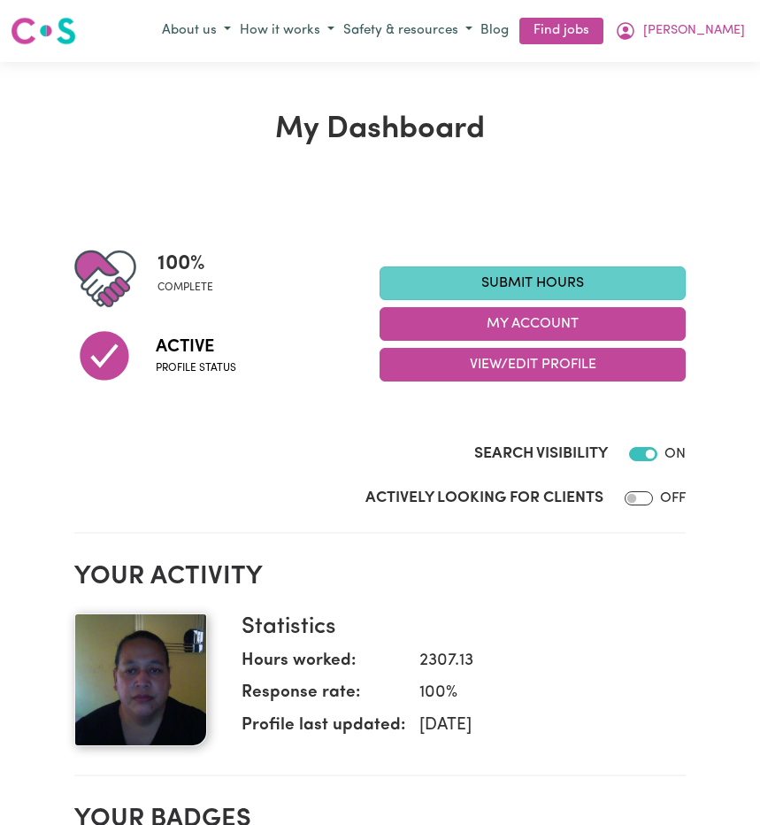
click at [582, 287] on link "Submit Hours" at bounding box center [533, 283] width 306 height 34
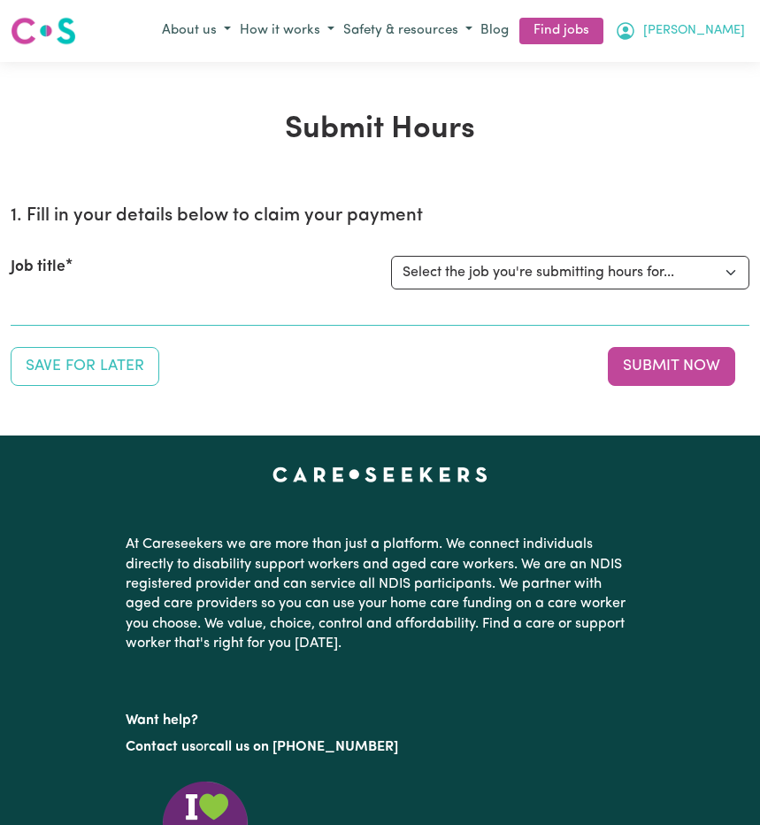
click at [717, 27] on span "[PERSON_NAME]" at bounding box center [694, 30] width 102 height 19
click at [687, 64] on link "My Account" at bounding box center [679, 66] width 140 height 34
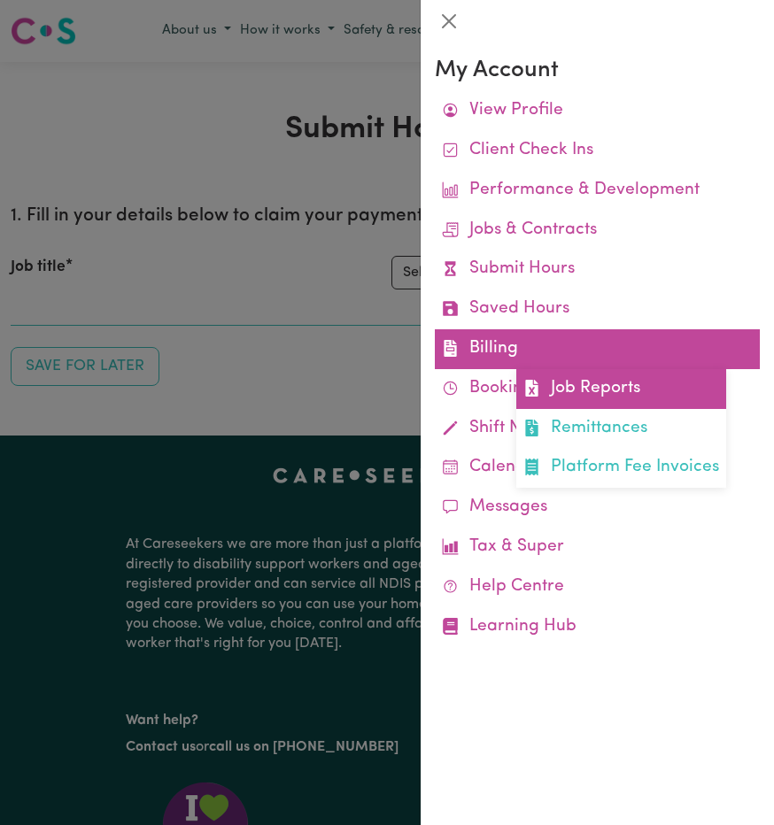
click at [600, 394] on link "Job Reports" at bounding box center [621, 389] width 210 height 40
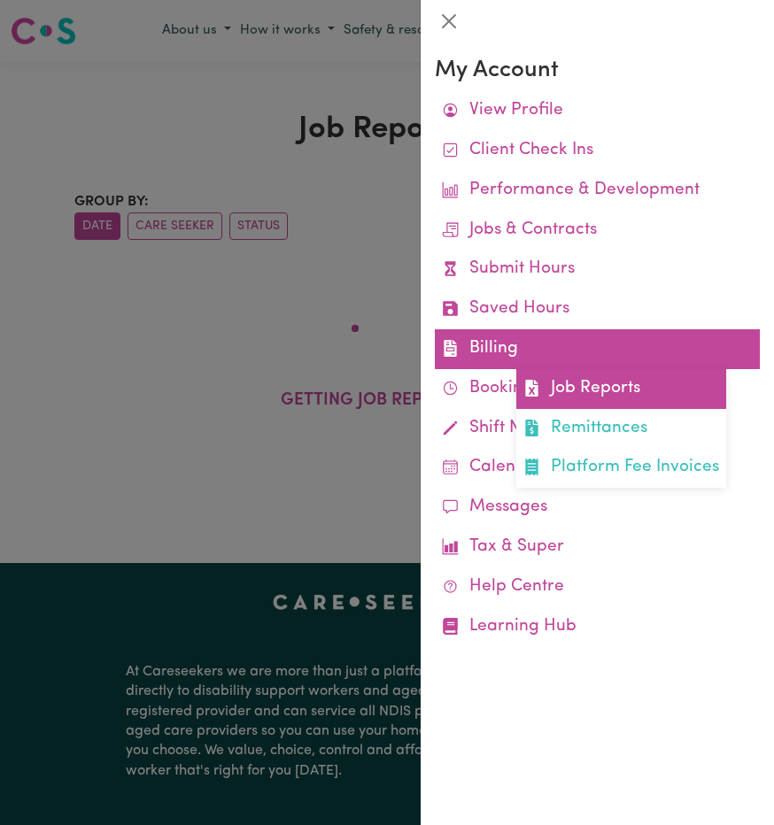
click at [613, 397] on link "Job Reports" at bounding box center [621, 389] width 210 height 40
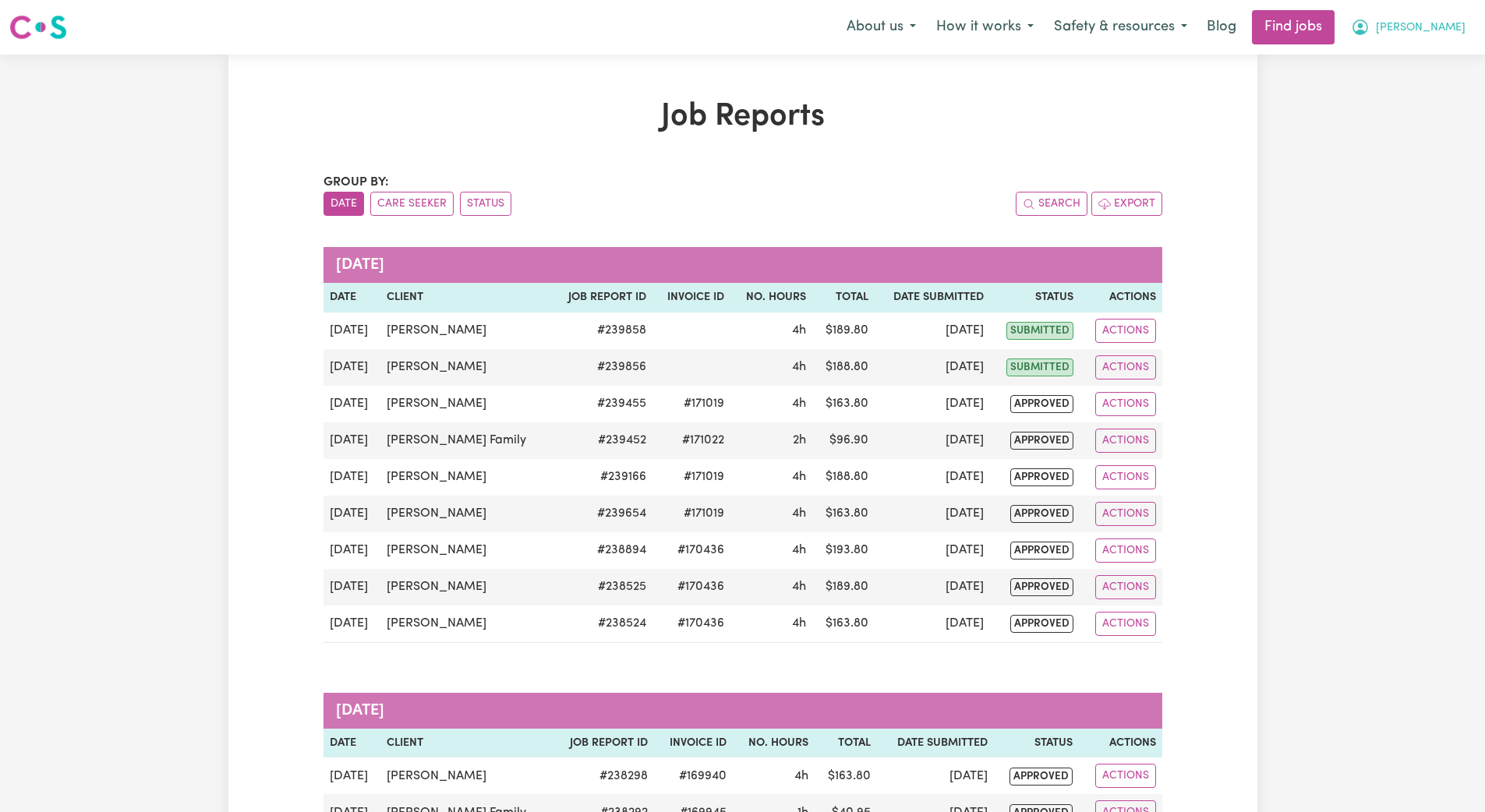
click at [669, 35] on span "[PERSON_NAME]" at bounding box center [1421, 27] width 90 height 17
click at [669, 92] on link "My Dashboard" at bounding box center [1414, 90] width 123 height 30
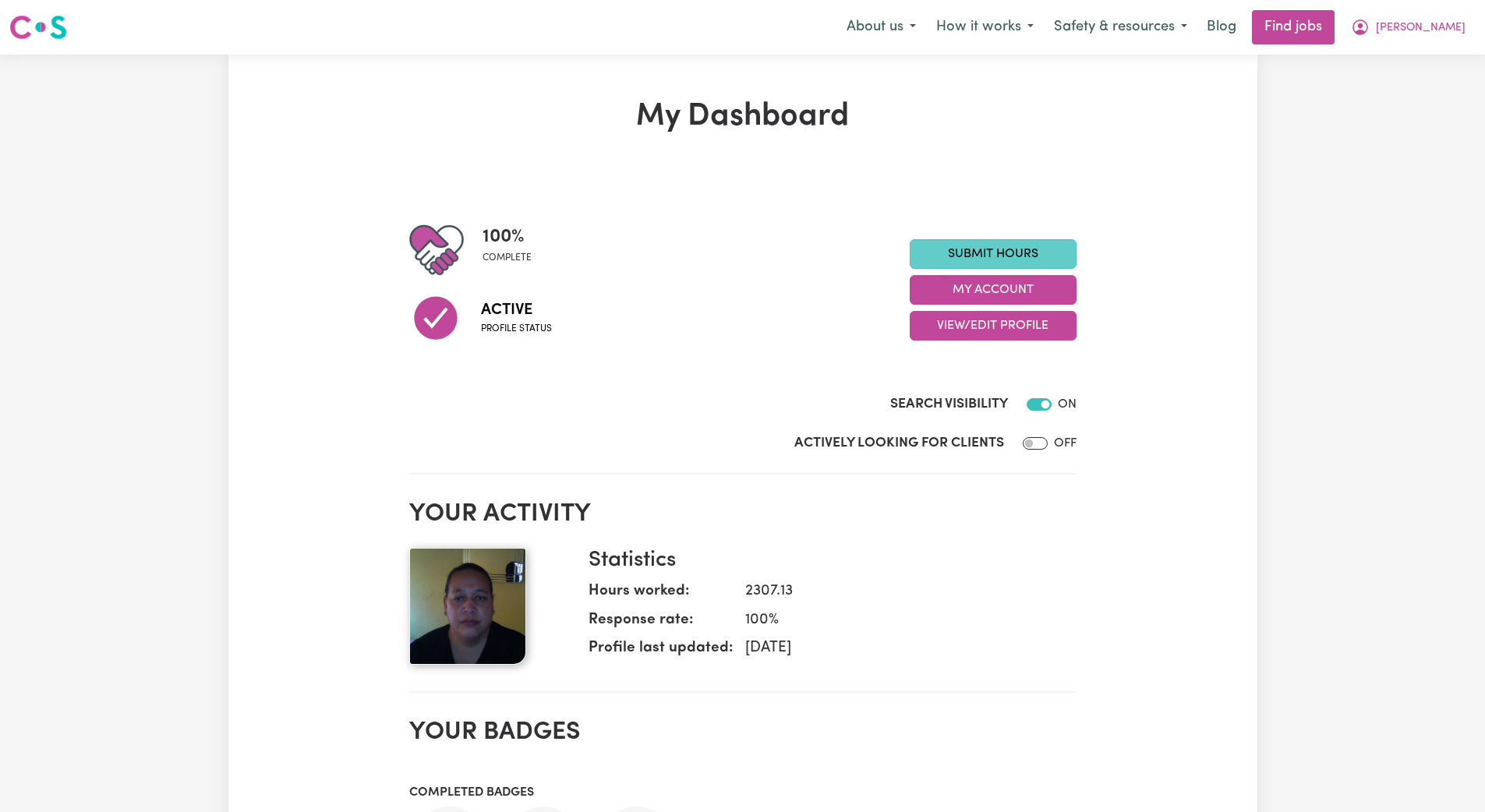
click at [669, 247] on link "Submit Hours" at bounding box center [993, 255] width 166 height 30
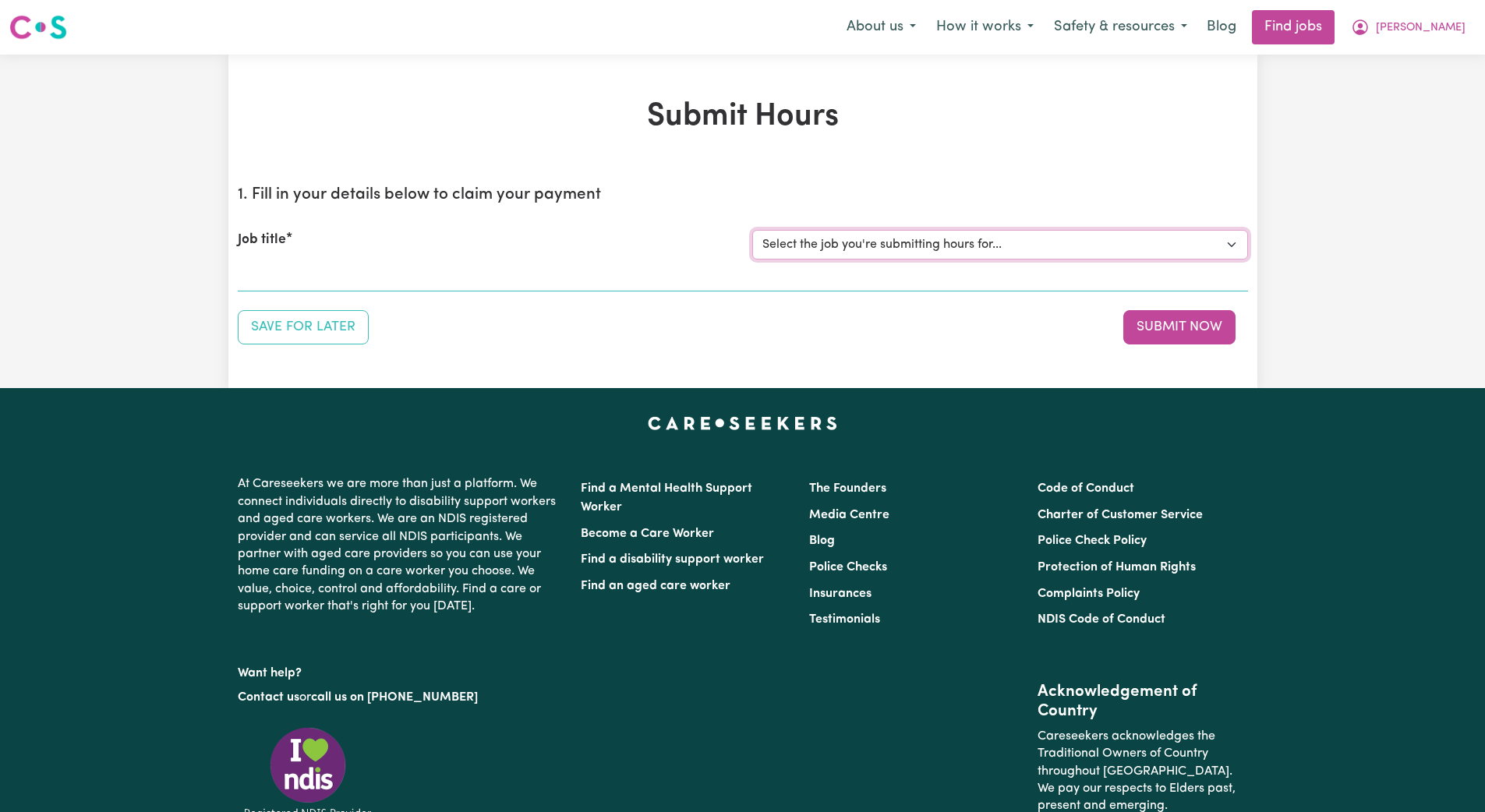
select select "14233"
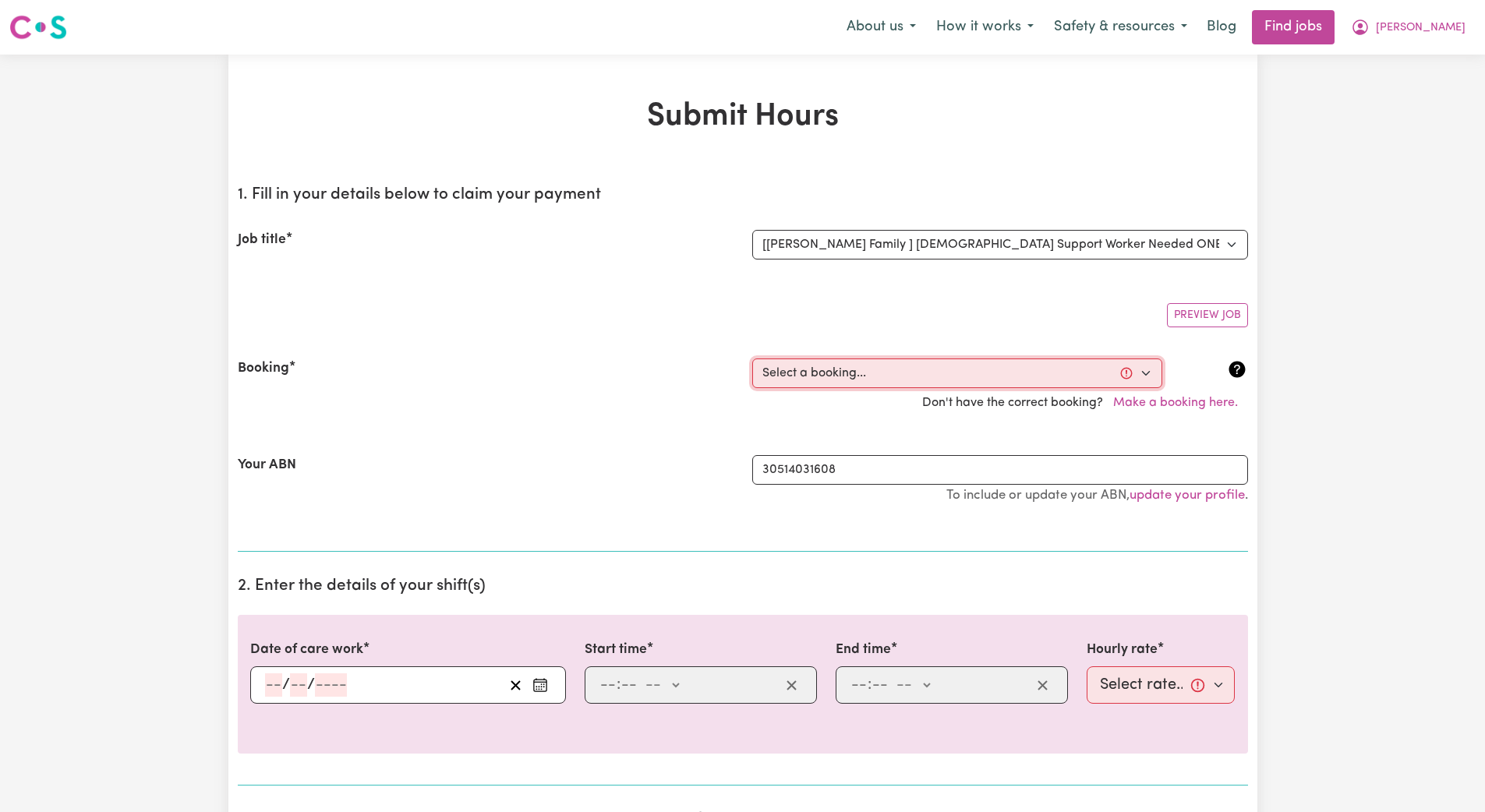
select select "356170"
type input "[DATE]"
type input "20"
type input "8"
type input "2025"
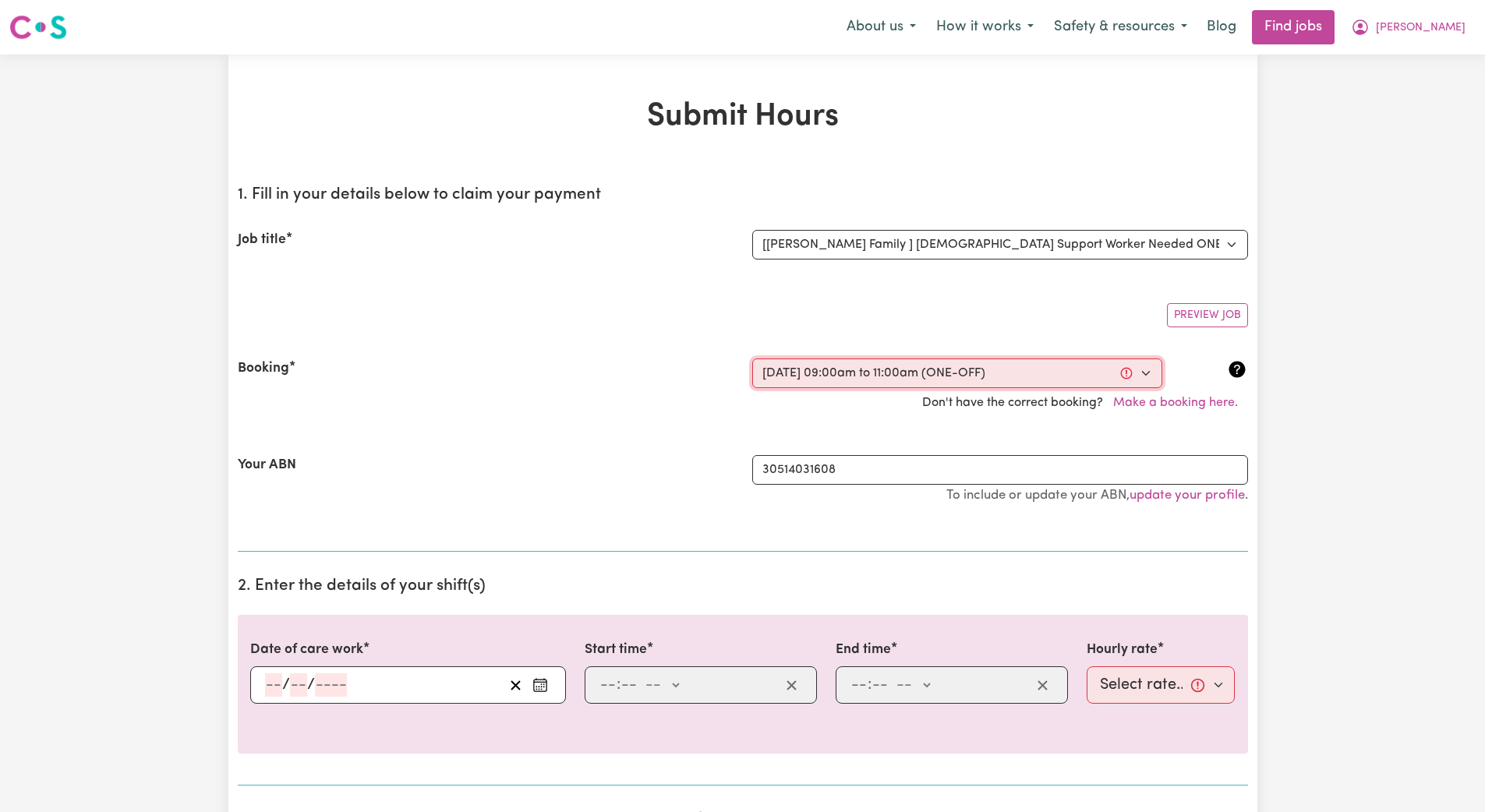
type input "09:00"
type input "9"
type input "0"
select select "am"
type input "11:00"
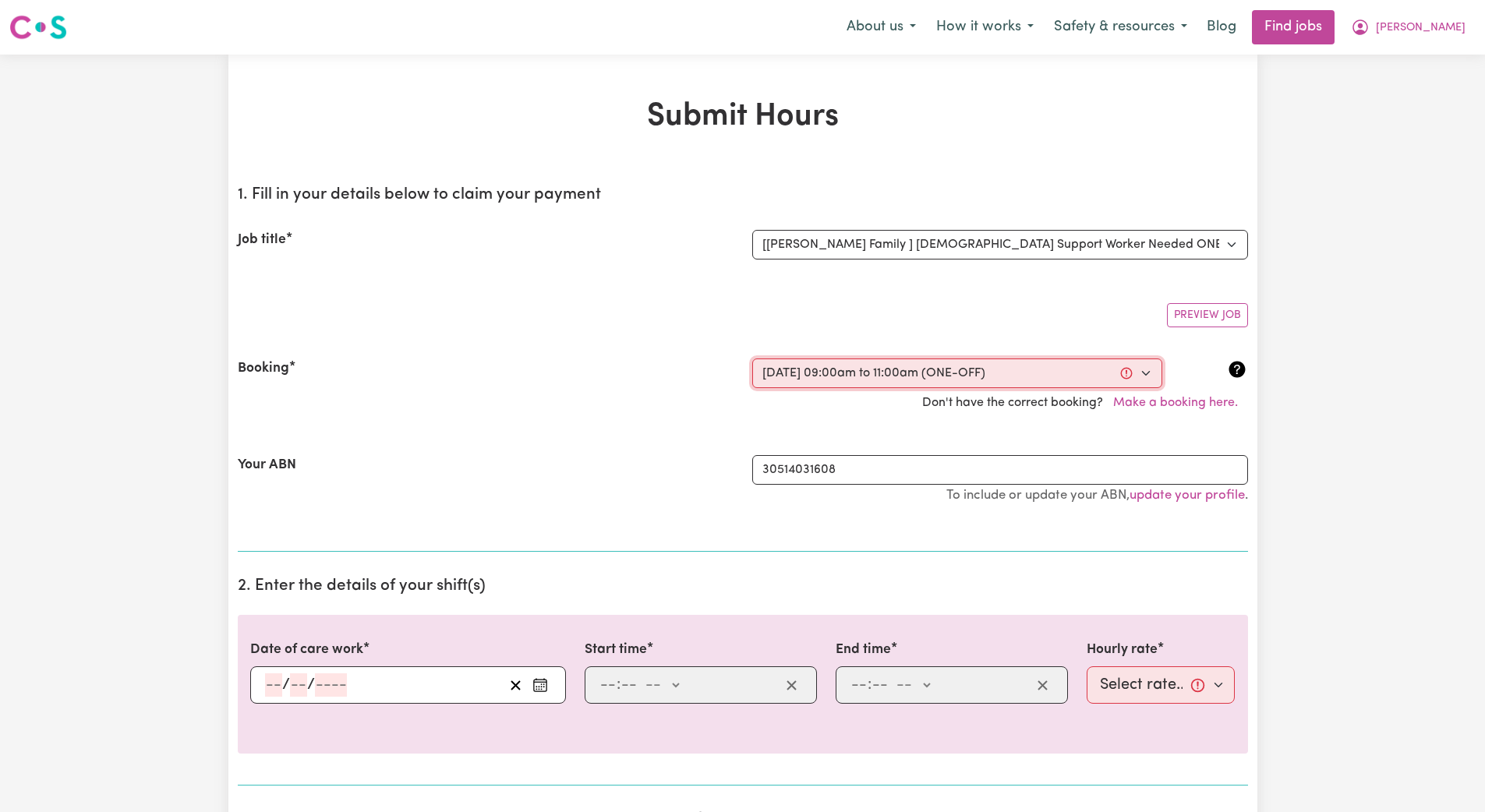
type input "11"
type input "0"
select select "am"
select select "45-Weekday"
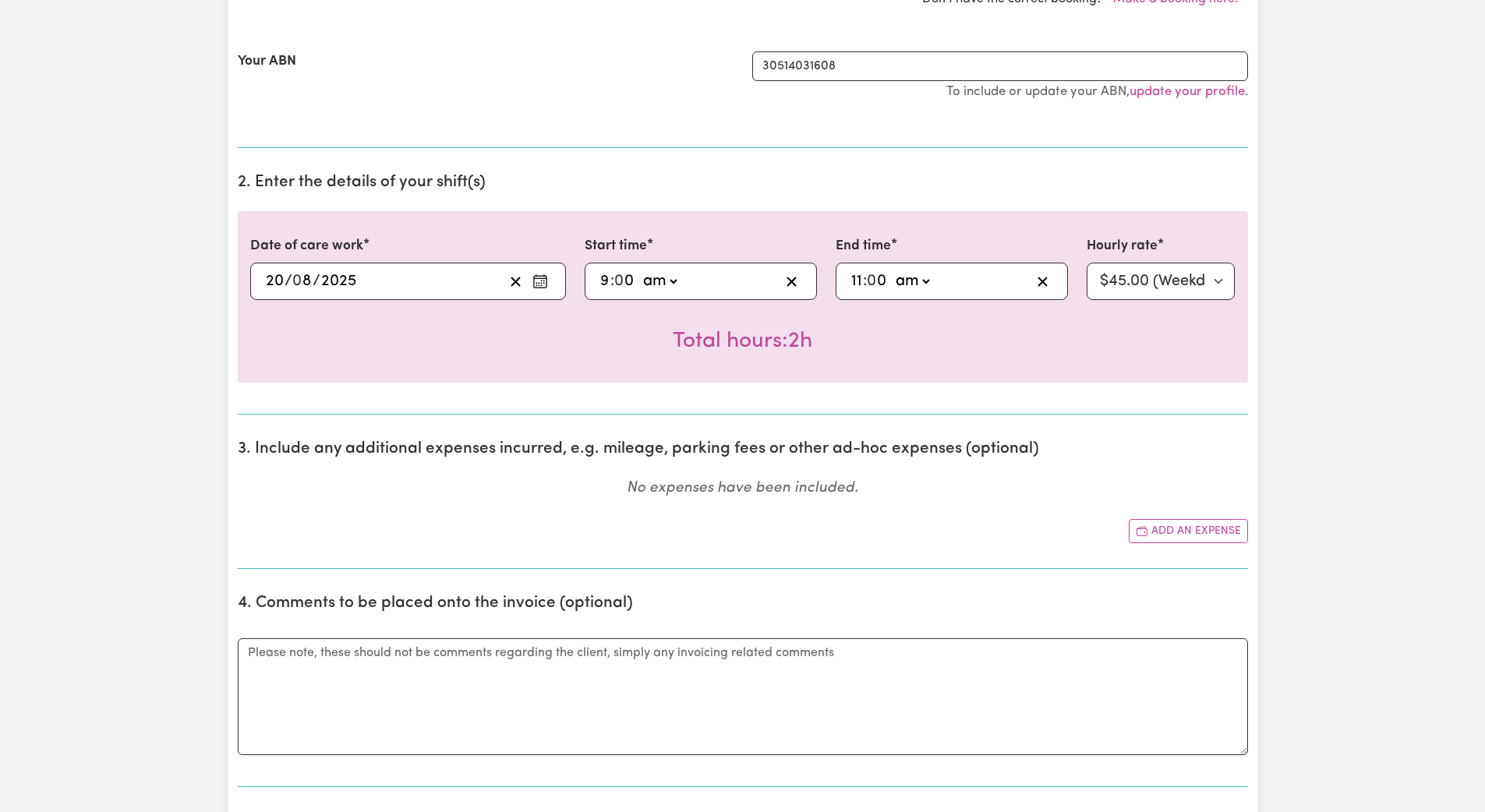
scroll to position [502, 0]
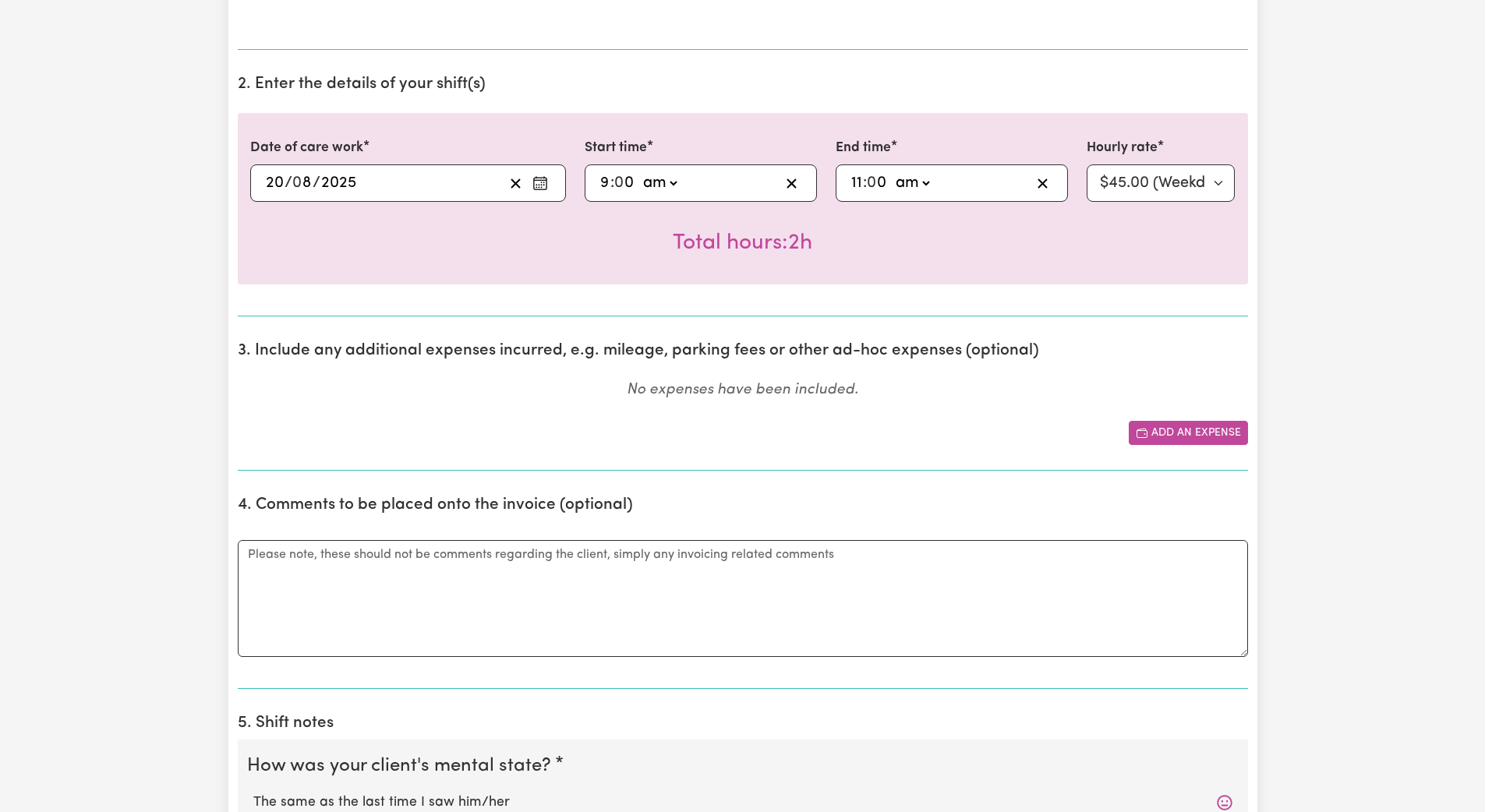
click at [669, 431] on button "Add an expense" at bounding box center [1188, 432] width 119 height 24
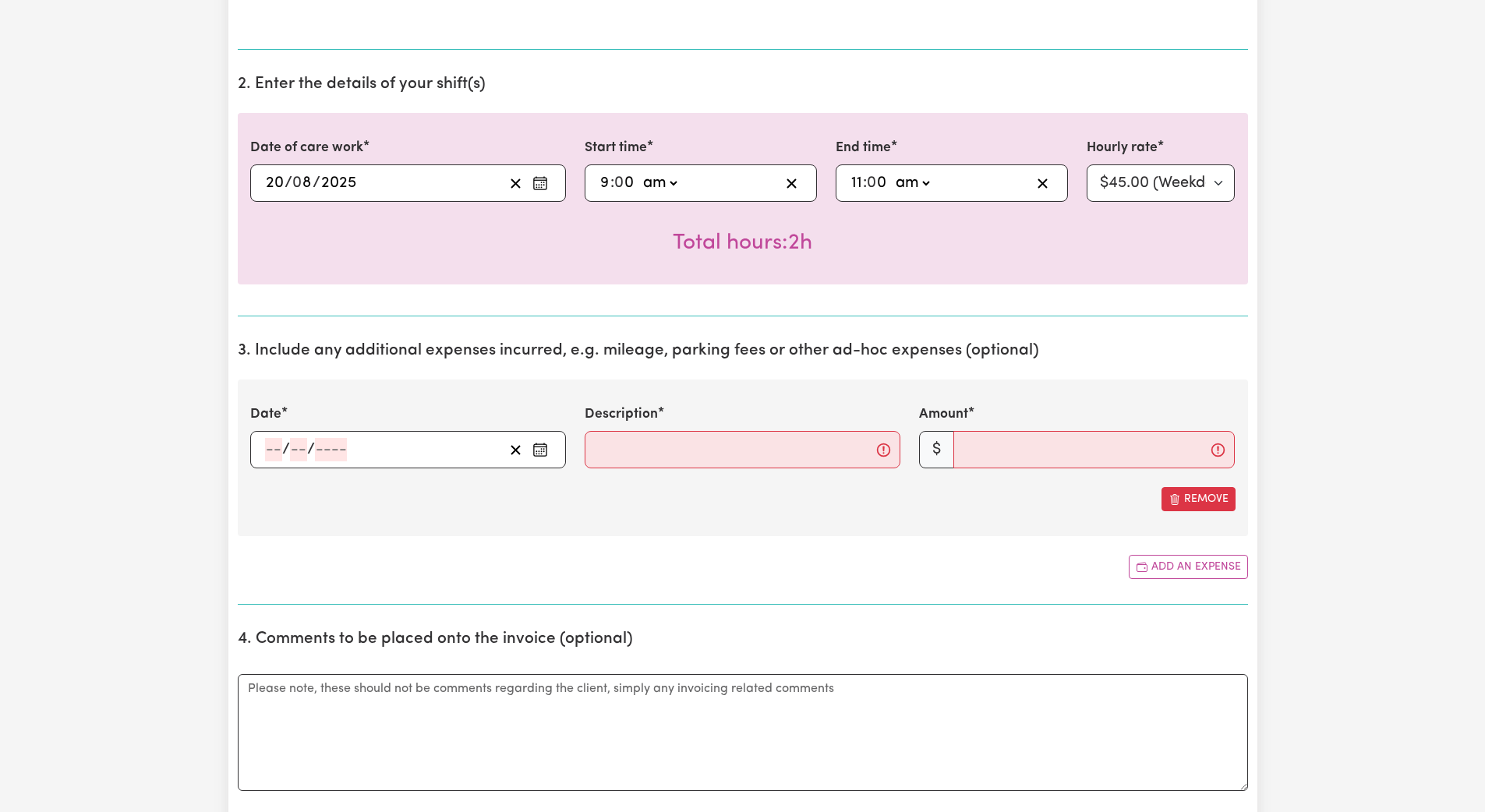
click at [542, 450] on circle "Enter the date of expense" at bounding box center [541, 450] width 2 height 2
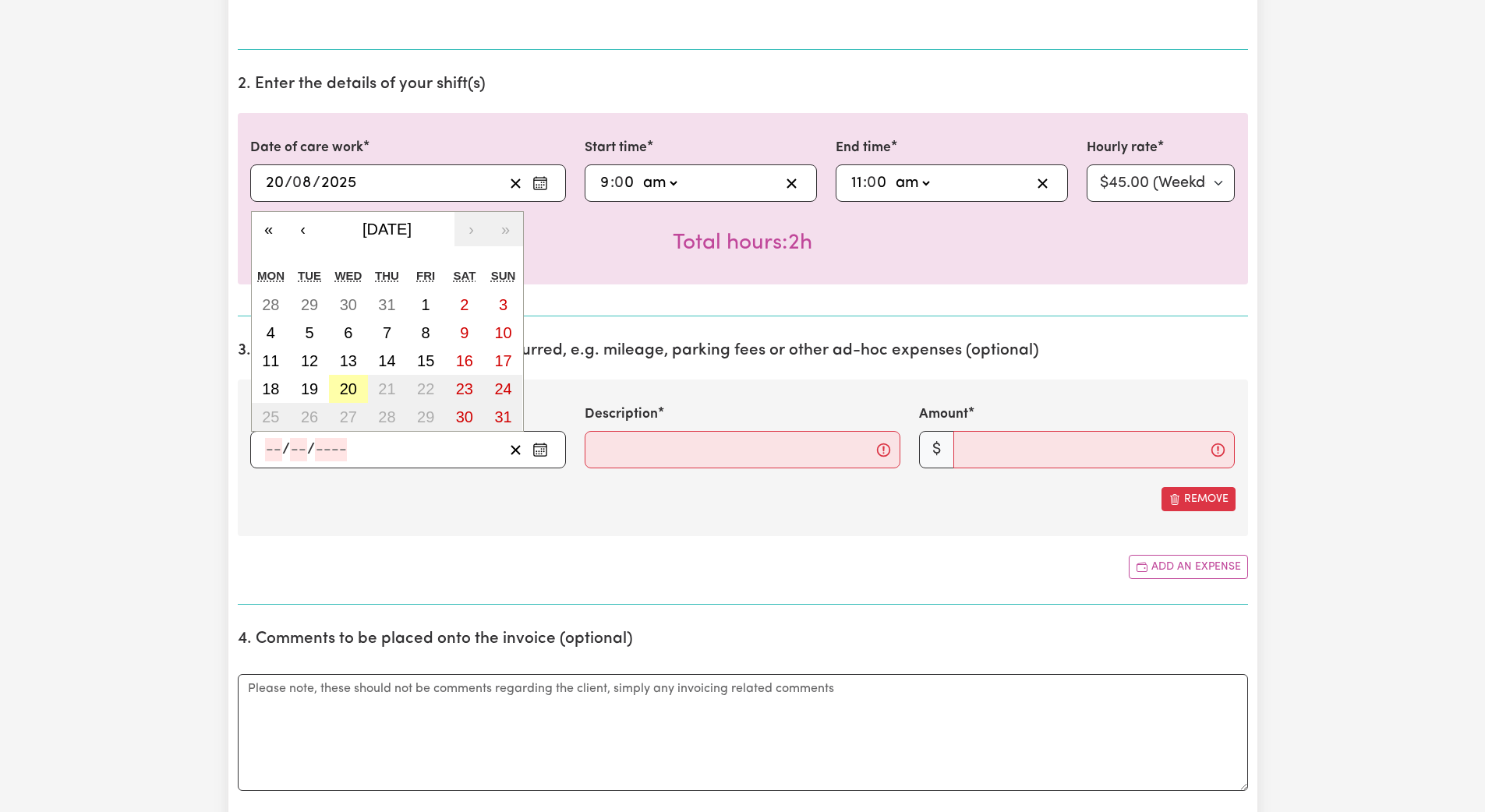
click at [344, 390] on abbr "20" at bounding box center [348, 388] width 17 height 17
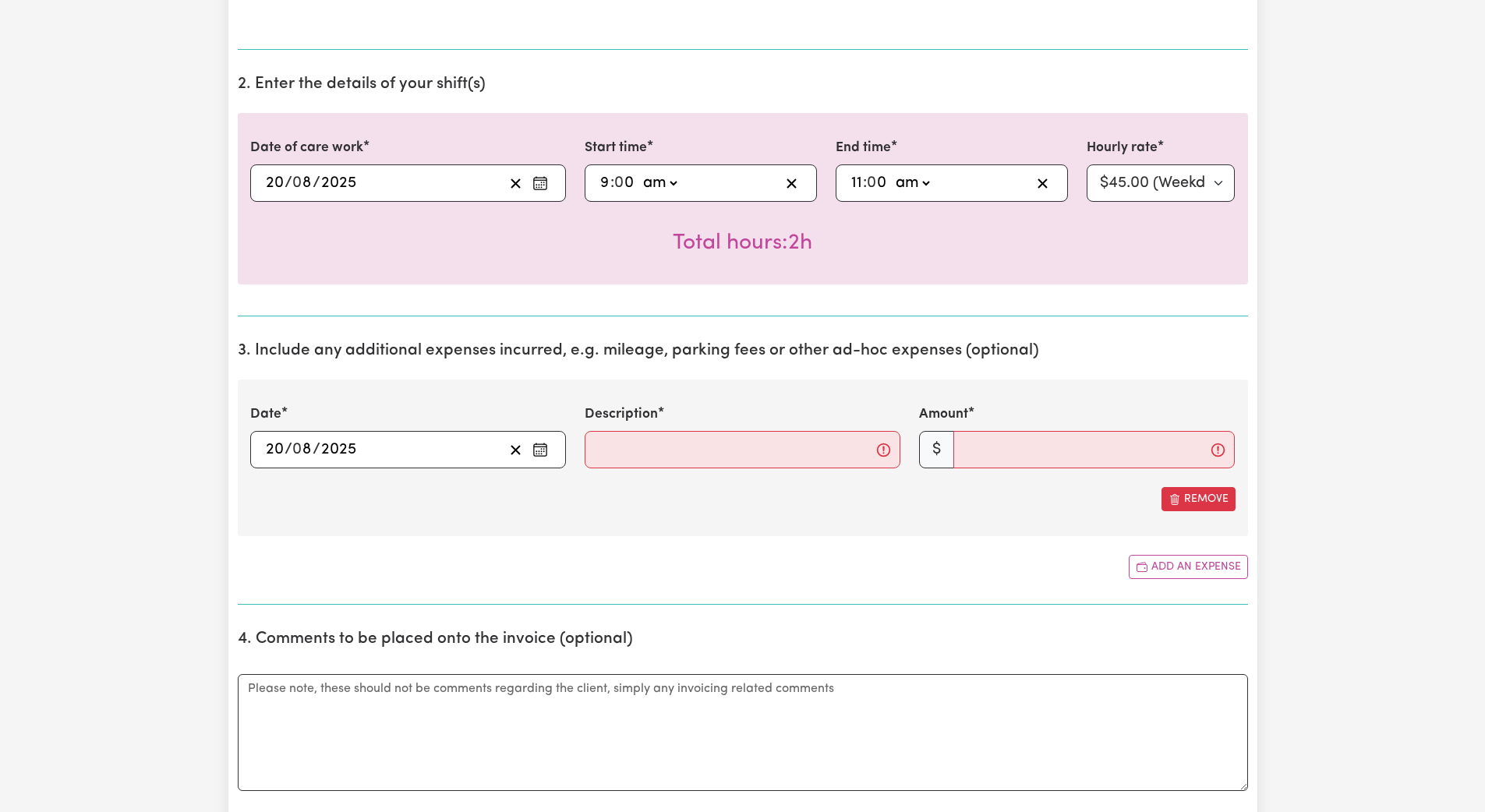
type input "[DATE]"
type input "20"
type input "8"
type input "2025"
click at [669, 460] on input "Amount" at bounding box center [1094, 449] width 282 height 37
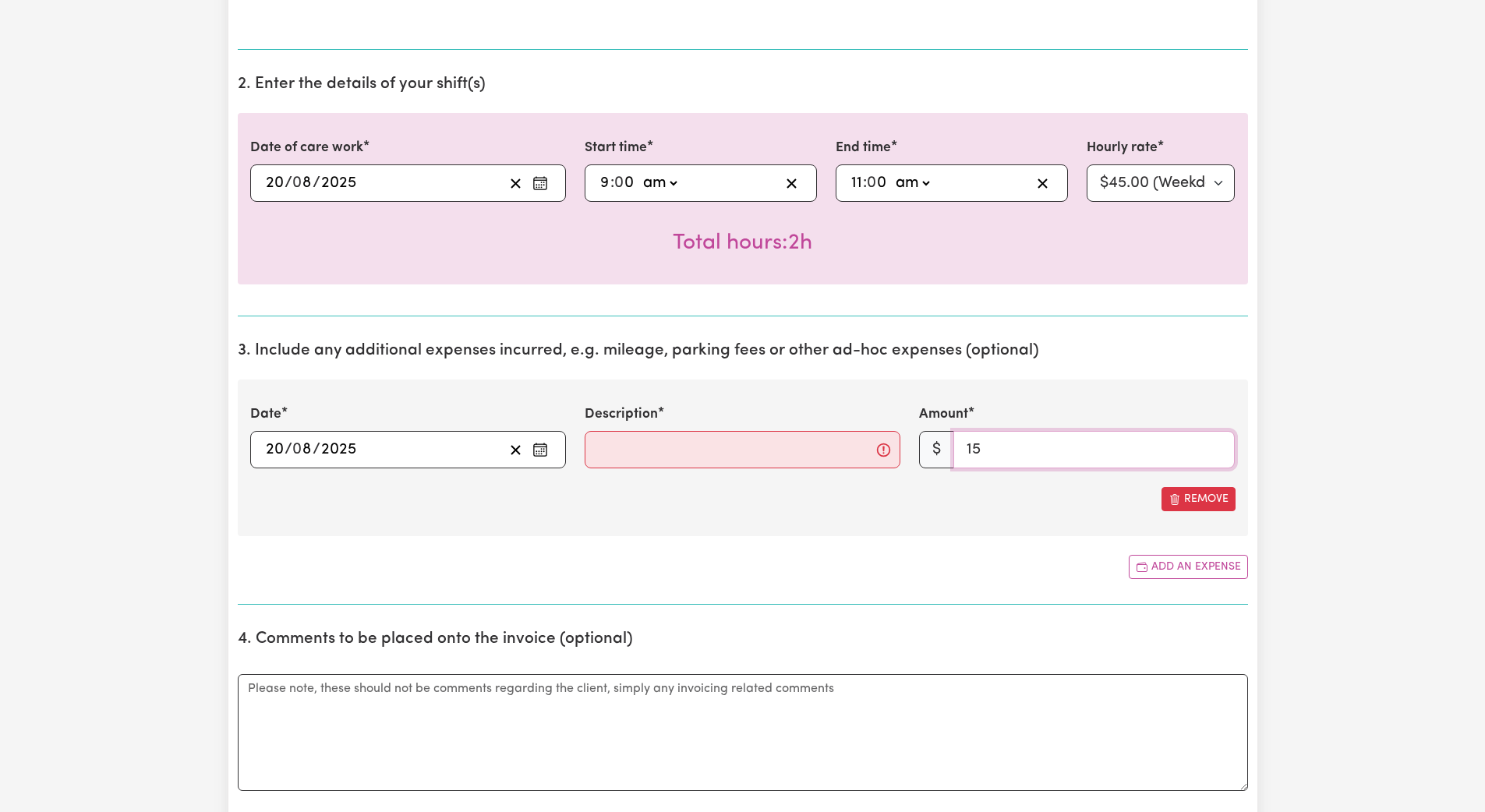
type input "15"
click at [624, 446] on input "Description" at bounding box center [742, 449] width 315 height 37
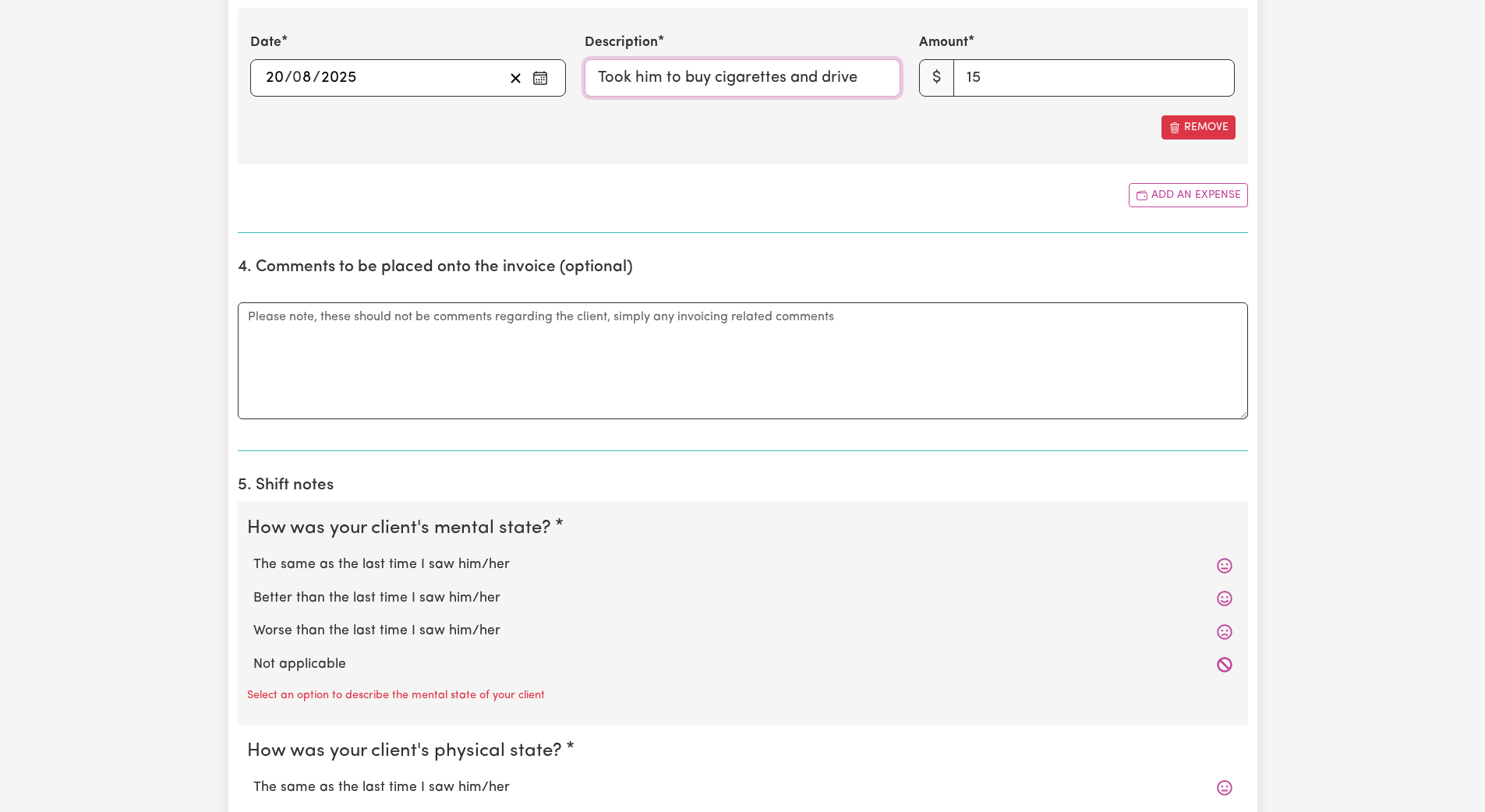
scroll to position [1003, 0]
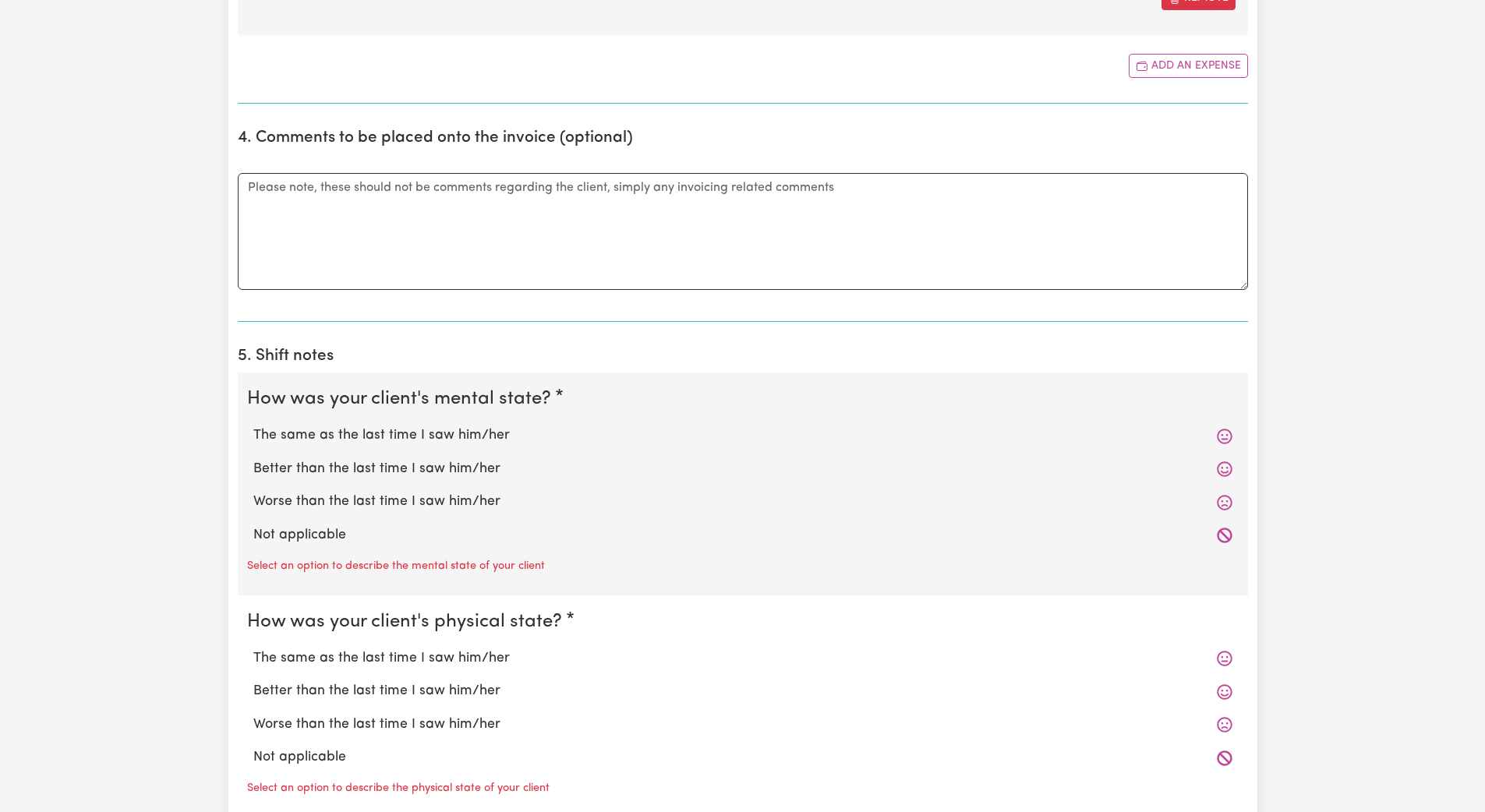
type input "Took him to buy cigarettes and drive"
click at [321, 548] on div "Not applicable" at bounding box center [743, 535] width 992 height 33
click at [336, 539] on label "Not applicable" at bounding box center [743, 535] width 979 height 20
click at [254, 526] on input "Not applicable" at bounding box center [253, 525] width 1 height 1
radio input "true"
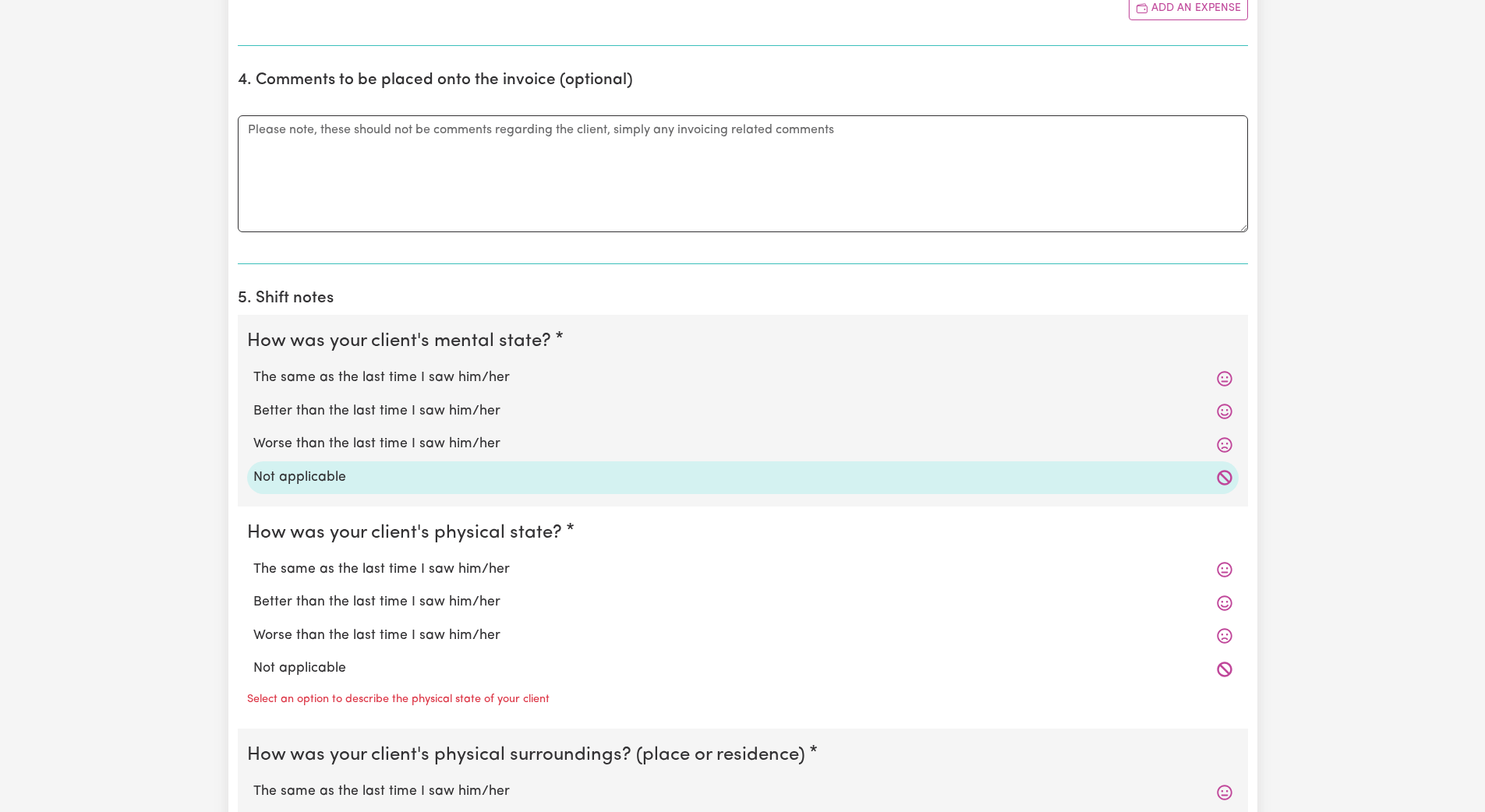
scroll to position [1136, 0]
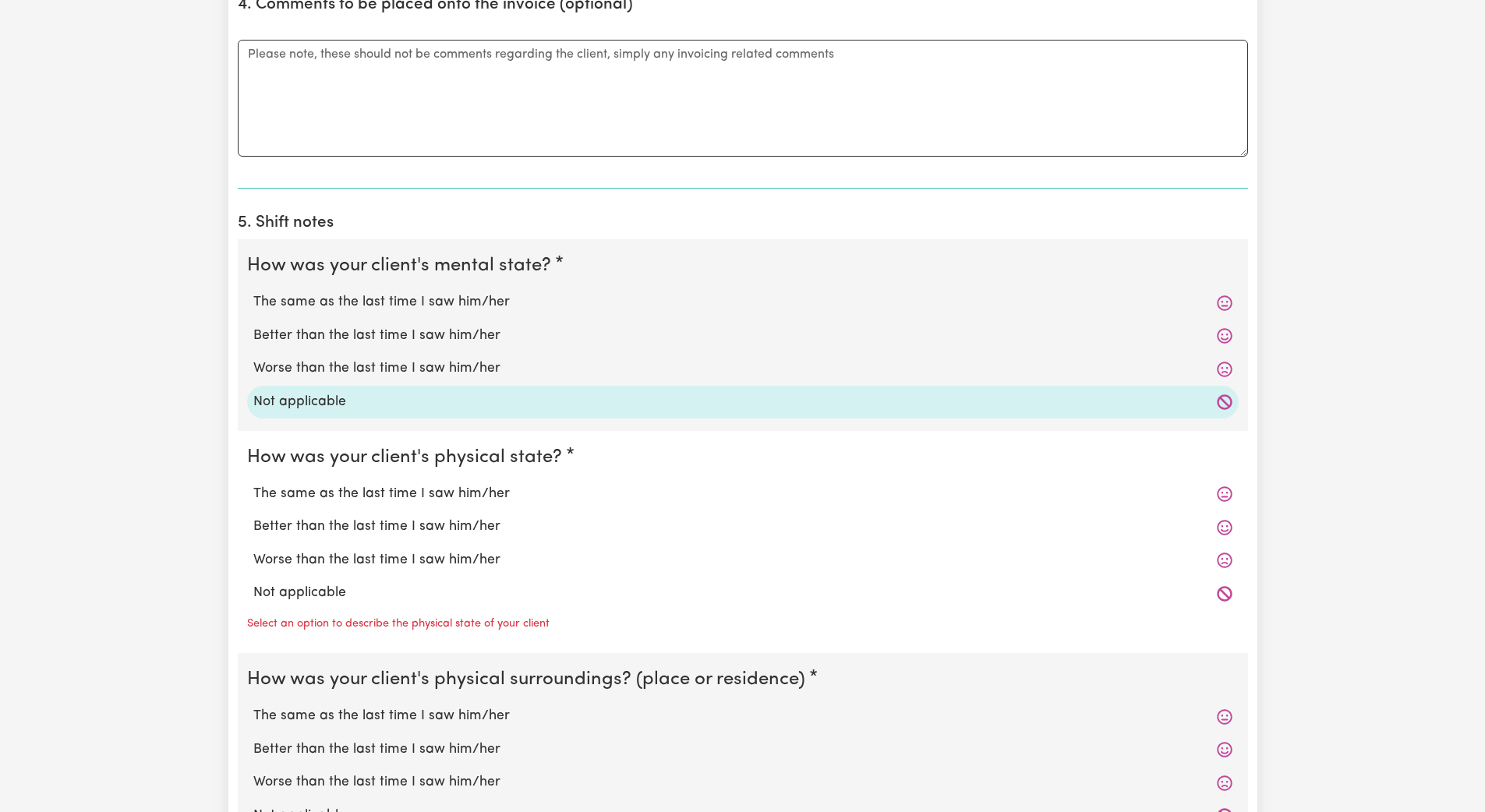
click at [317, 601] on label "Not applicable" at bounding box center [743, 593] width 979 height 20
click at [254, 583] on input "Not applicable" at bounding box center [253, 582] width 1 height 1
radio input "true"
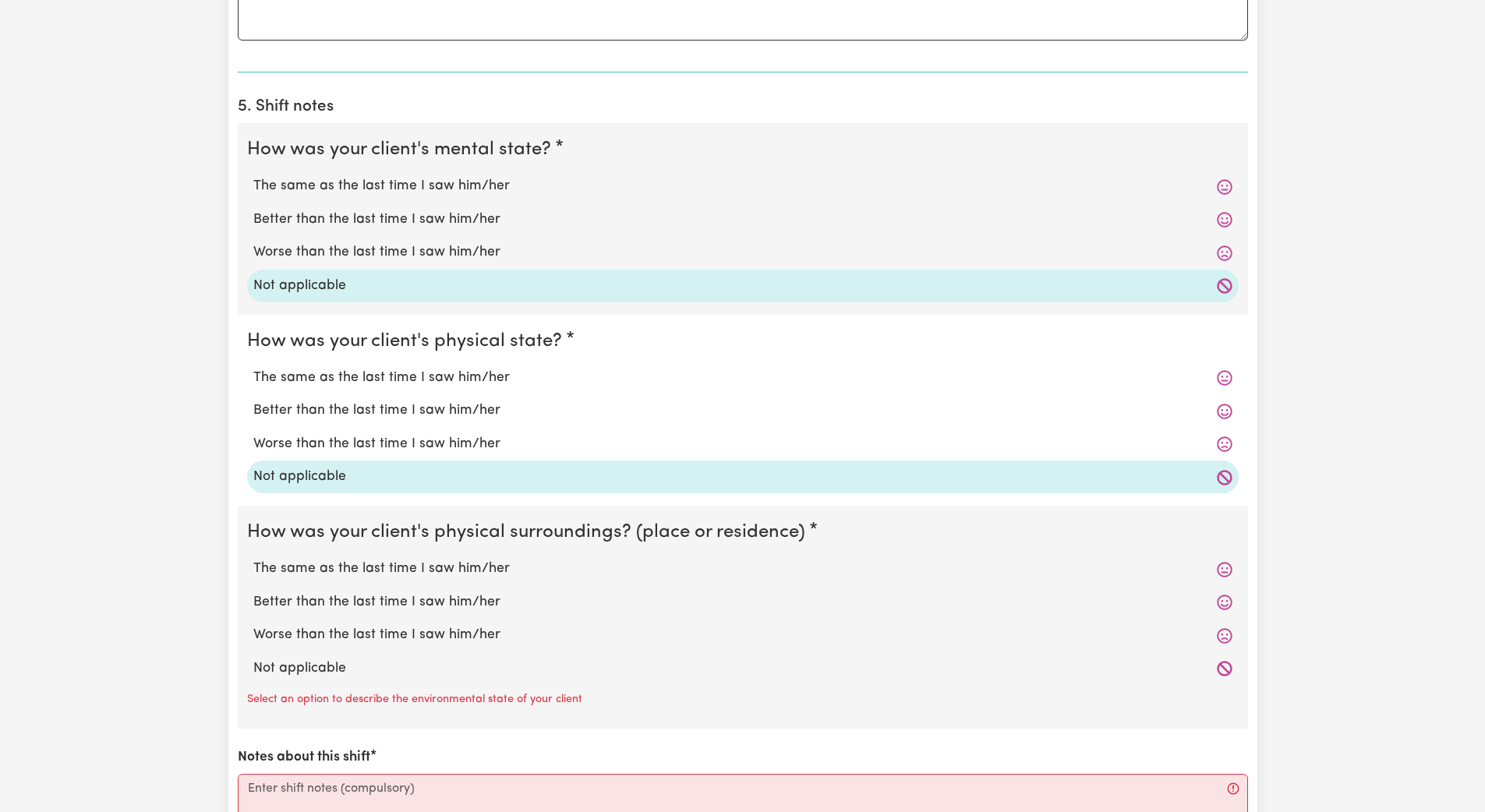
scroll to position [1391, 0]
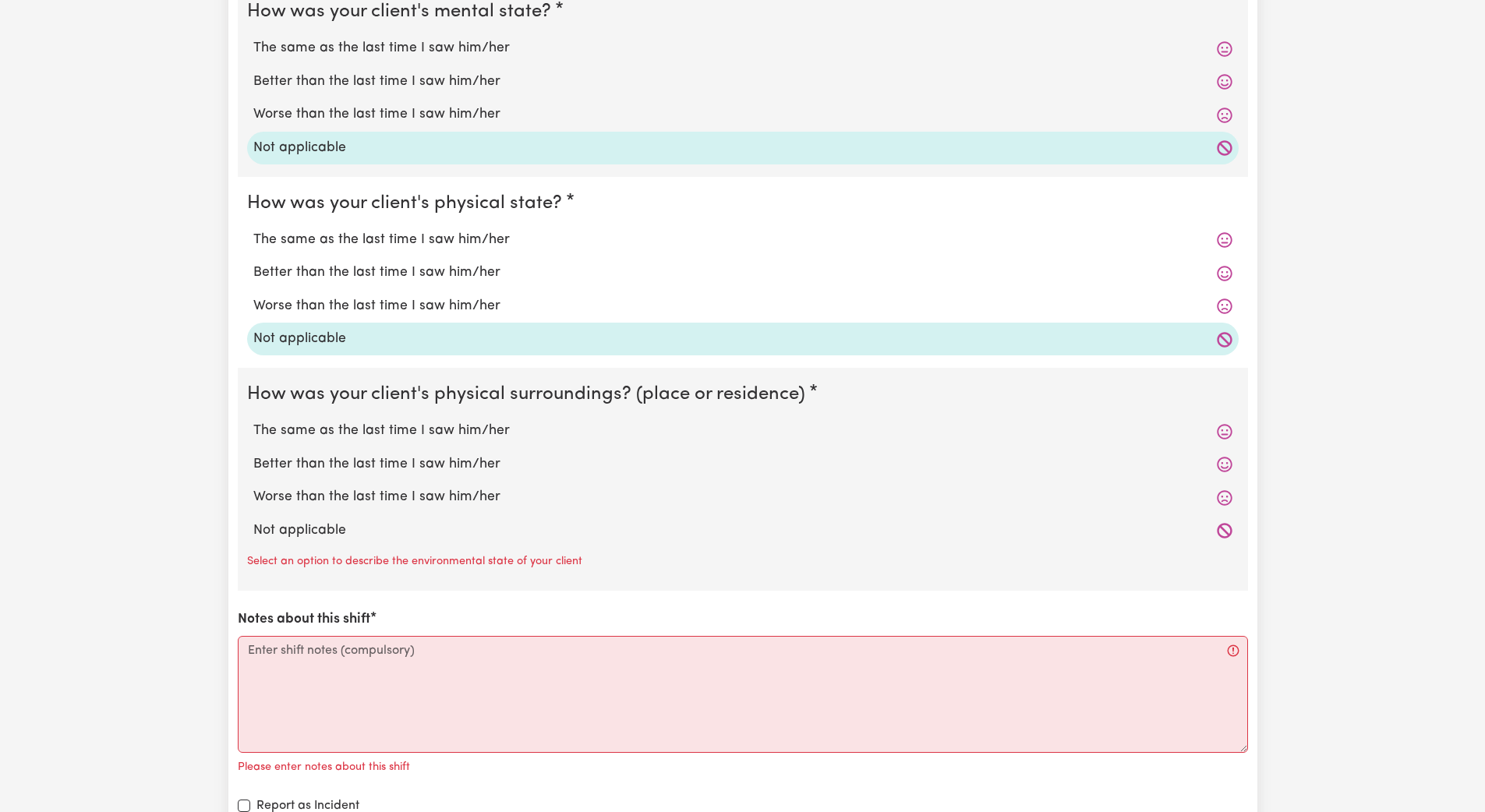
click at [302, 541] on label "Not applicable" at bounding box center [743, 530] width 979 height 20
click at [254, 520] on input "Not applicable" at bounding box center [253, 520] width 1 height 1
radio input "true"
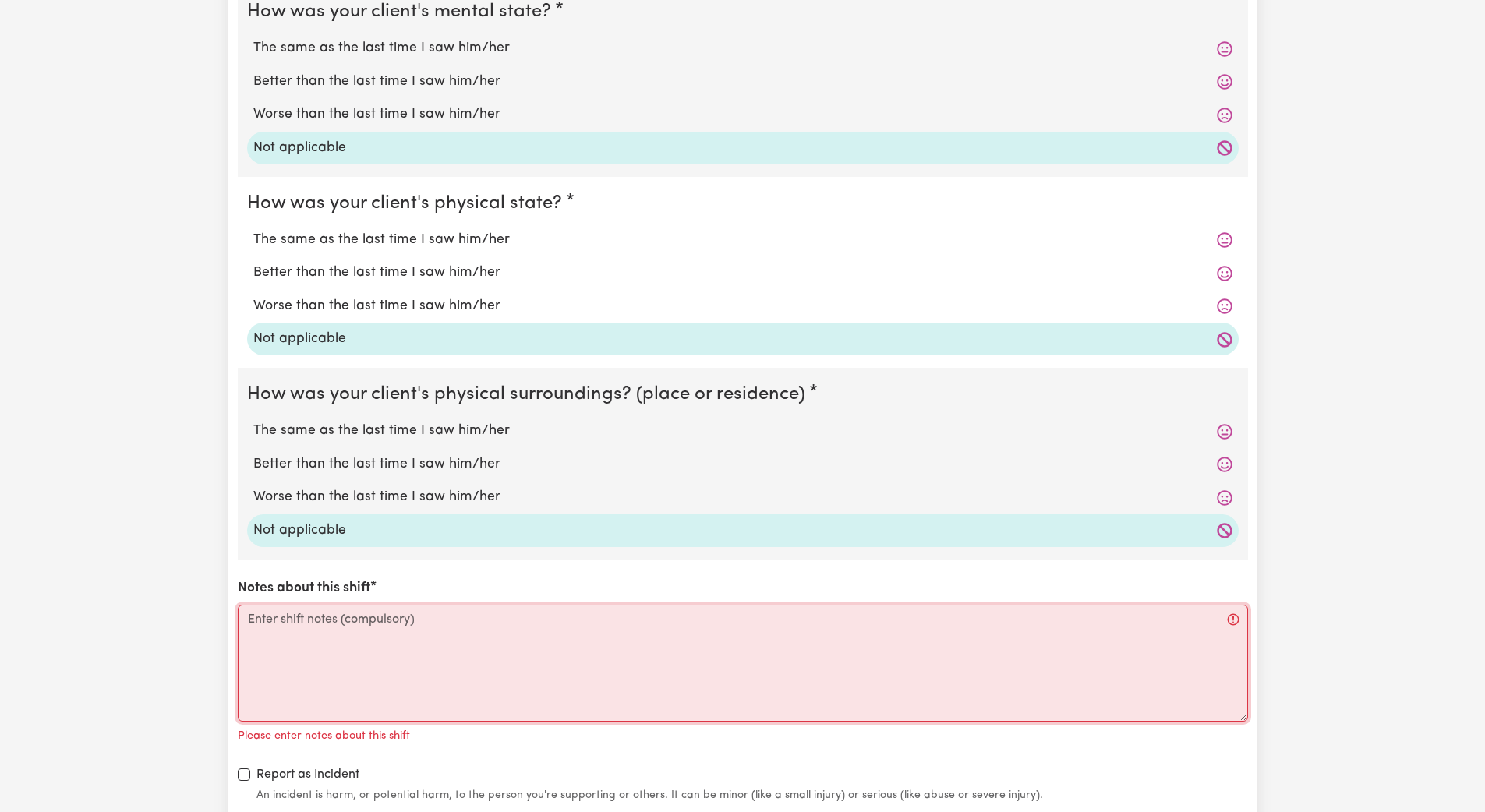
click at [269, 645] on textarea "Notes about this shift" at bounding box center [742, 663] width 1010 height 117
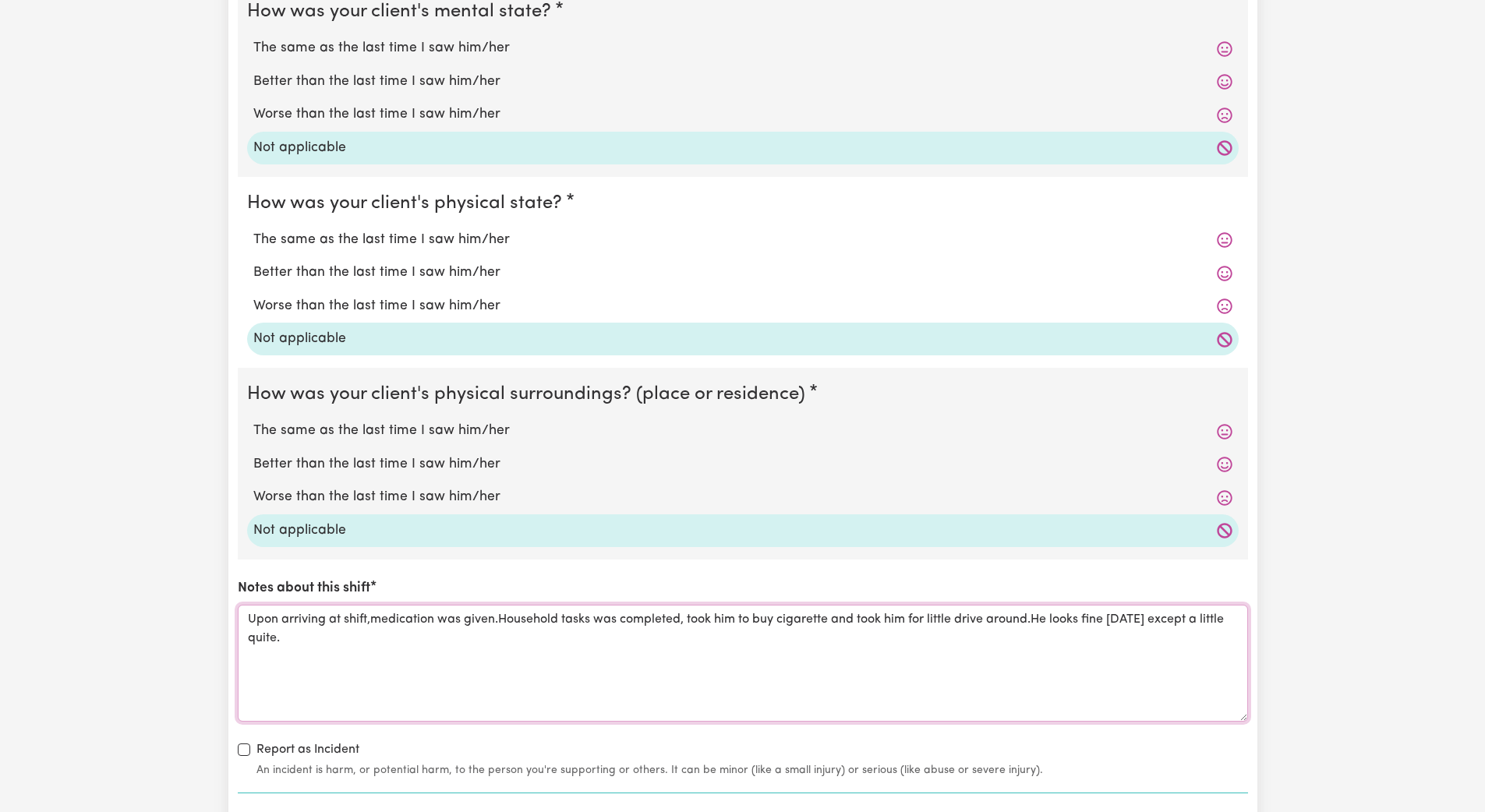
scroll to position [1504, 0]
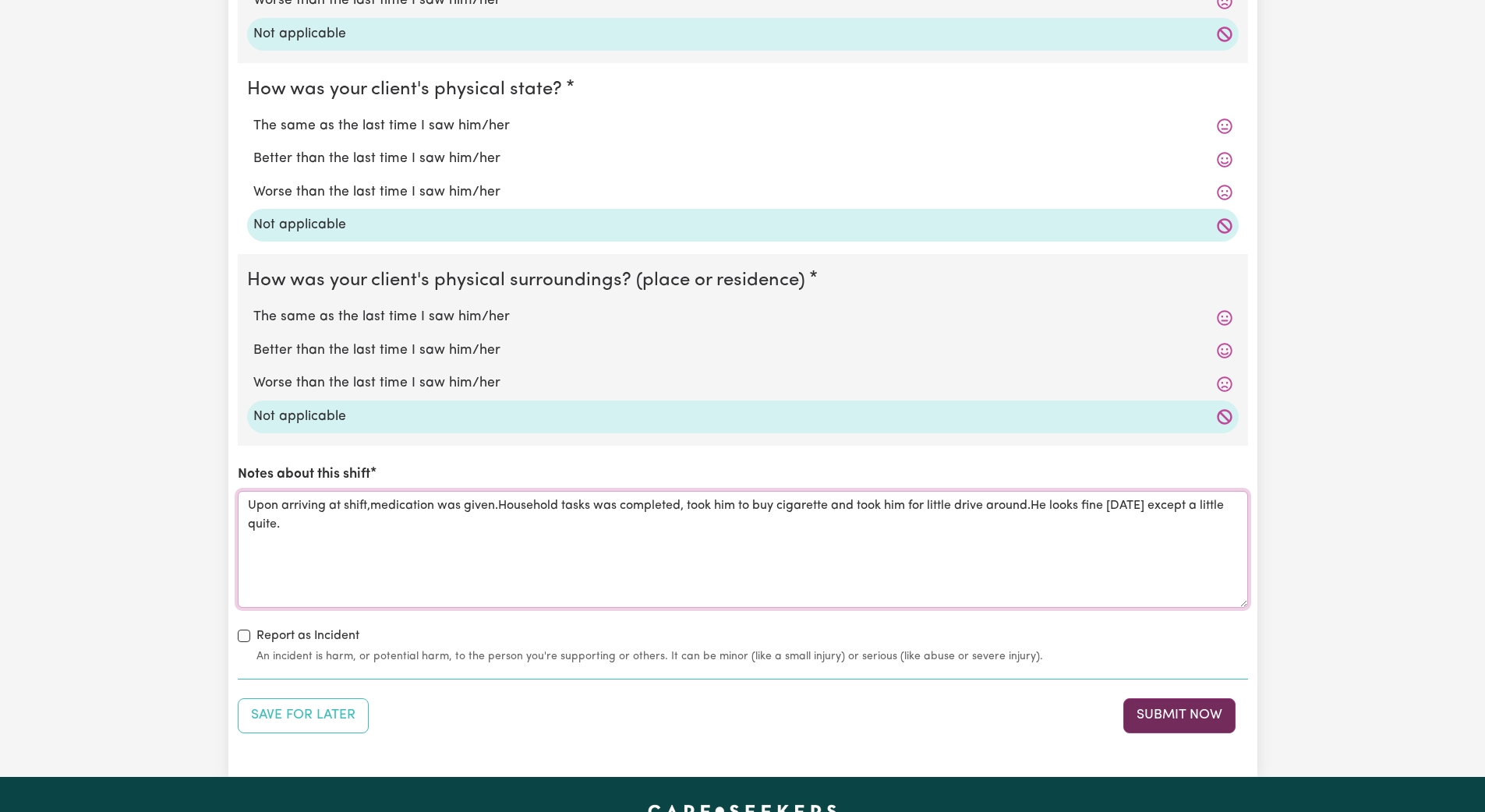
type textarea "Upon arriving at shift,medication was given.Household tasks was completed, took…"
click at [669, 723] on button "Submit Now" at bounding box center [1178, 715] width 112 height 34
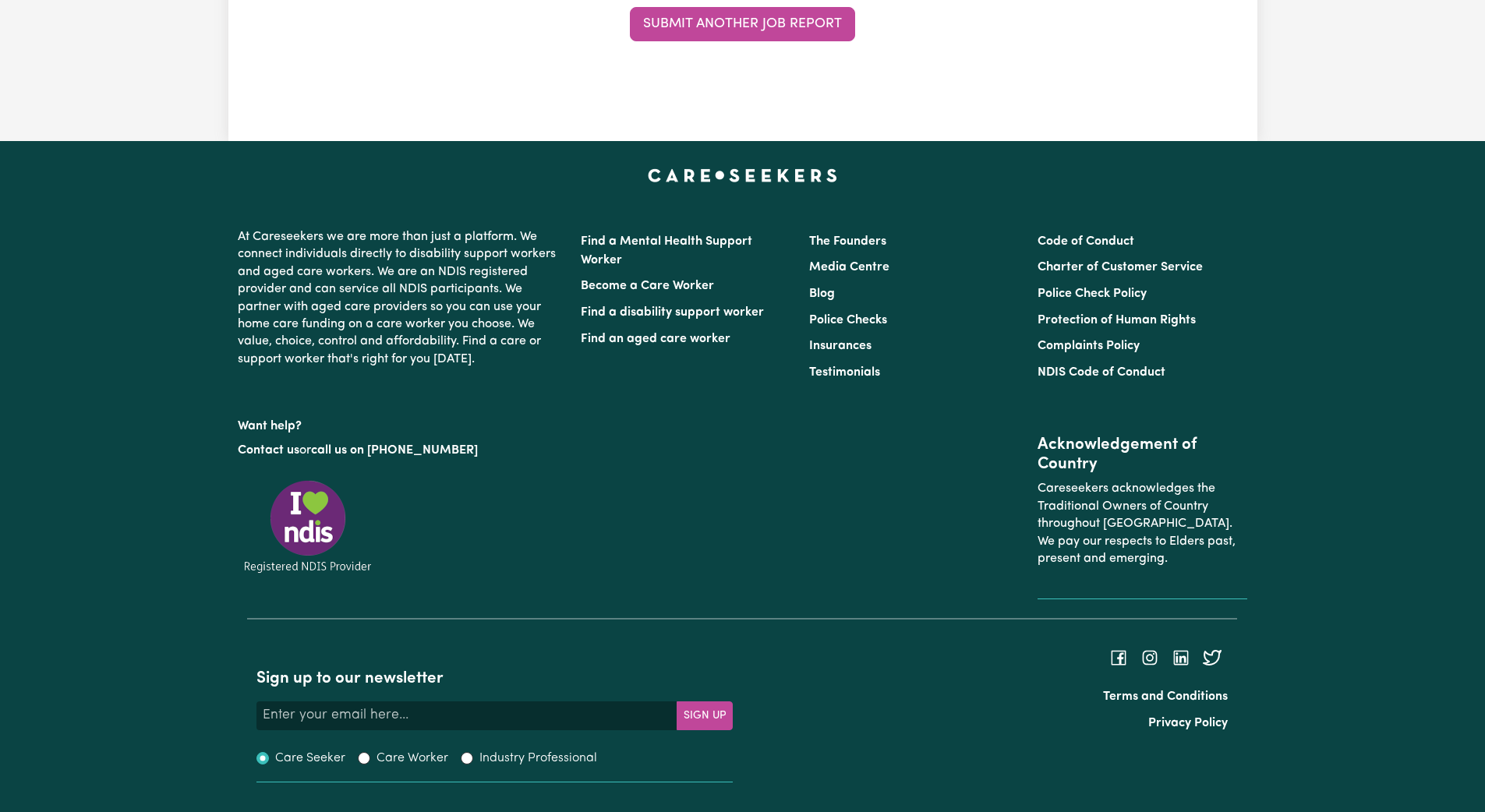
scroll to position [0, 0]
